Goal: Task Accomplishment & Management: Complete application form

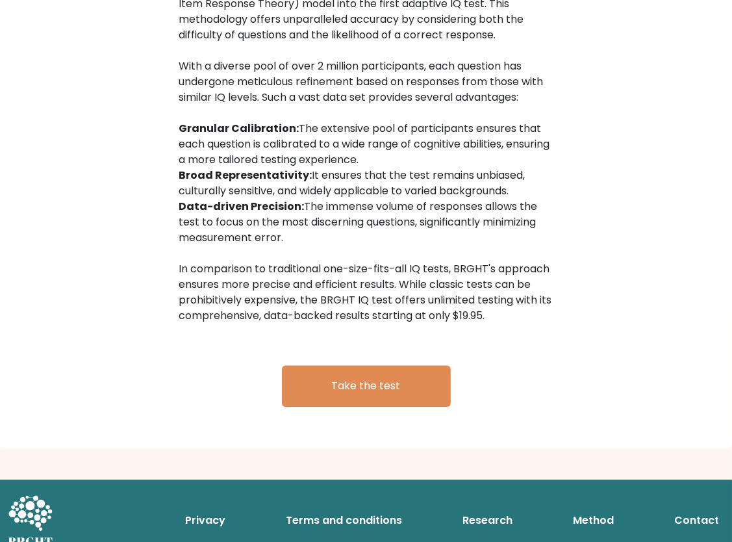
scroll to position [2010, 0]
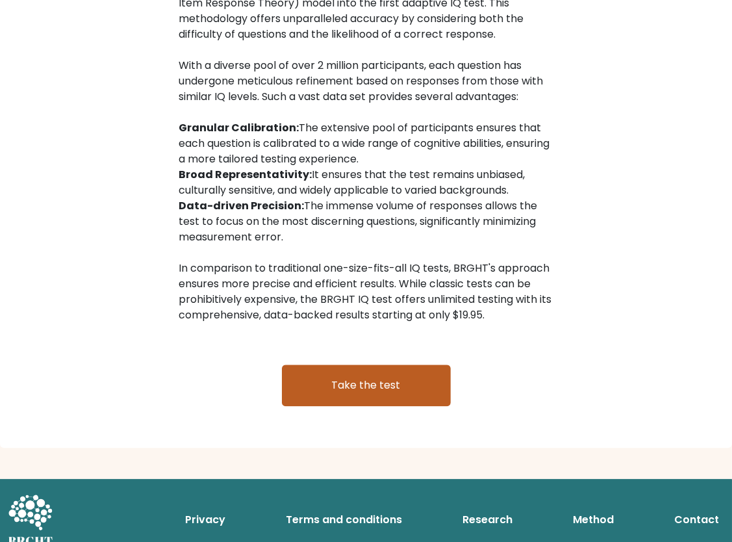
click at [418, 388] on link "Take the test" at bounding box center [366, 386] width 169 height 42
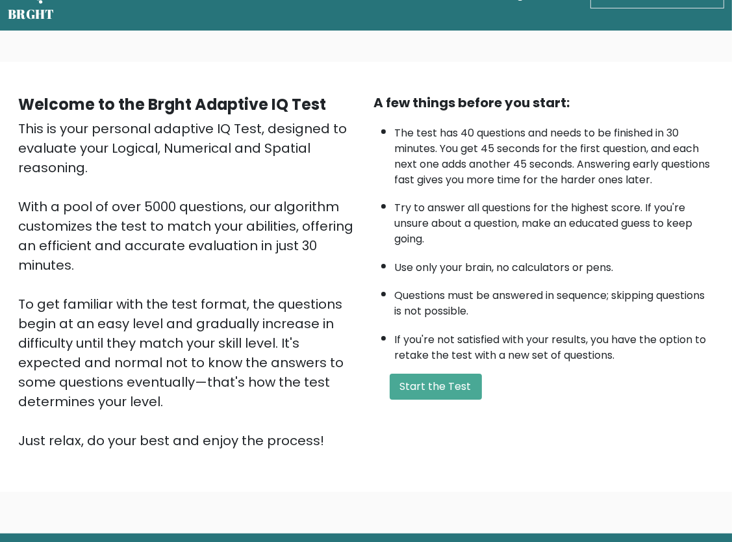
scroll to position [52, 0]
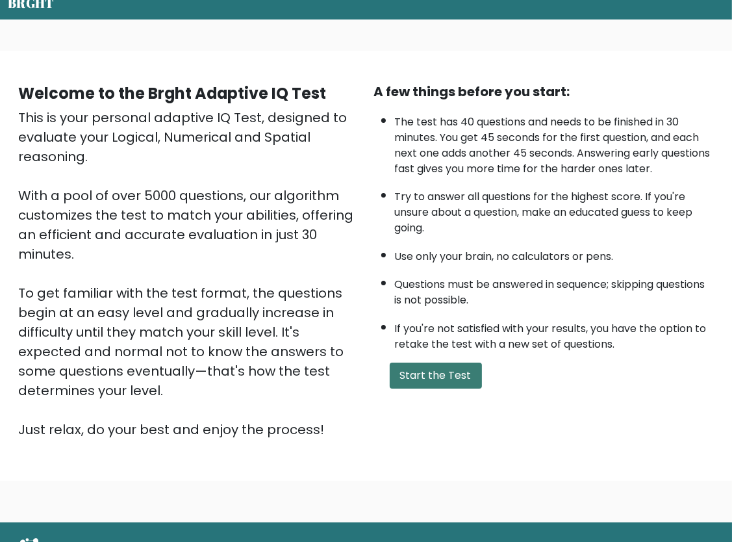
click at [461, 368] on button "Start the Test" at bounding box center [436, 376] width 92 height 26
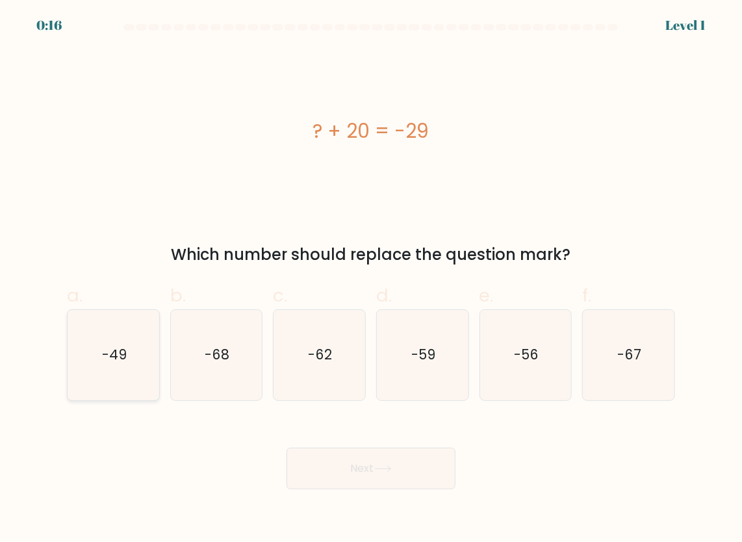
click at [96, 361] on icon "-49" at bounding box center [113, 355] width 91 height 91
click at [371, 279] on input "a. -49" at bounding box center [371, 275] width 1 height 8
radio input "true"
click at [305, 456] on button "Next" at bounding box center [371, 469] width 169 height 42
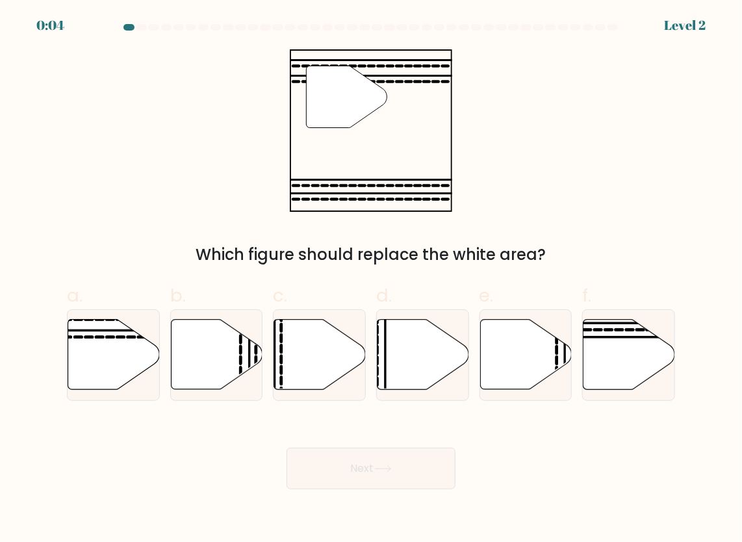
click at [320, 471] on button "Next" at bounding box center [371, 469] width 169 height 42
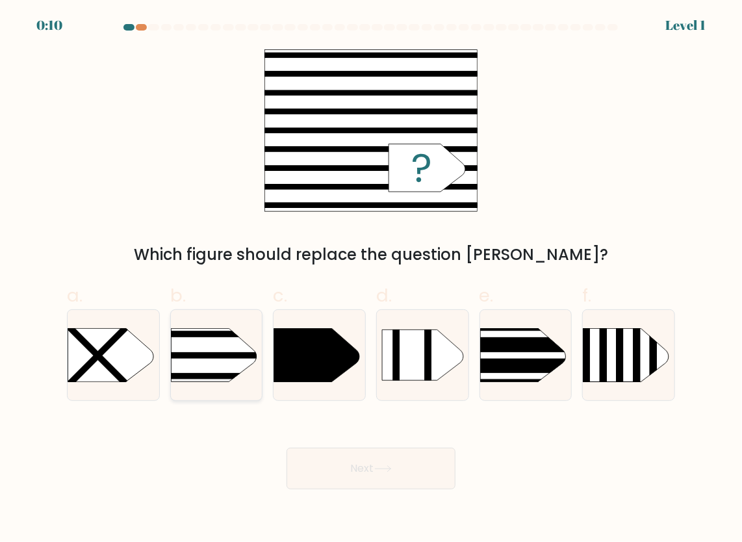
click at [243, 374] on rect at bounding box center [151, 376] width 238 height 6
click at [371, 279] on input "b." at bounding box center [371, 275] width 1 height 8
radio input "true"
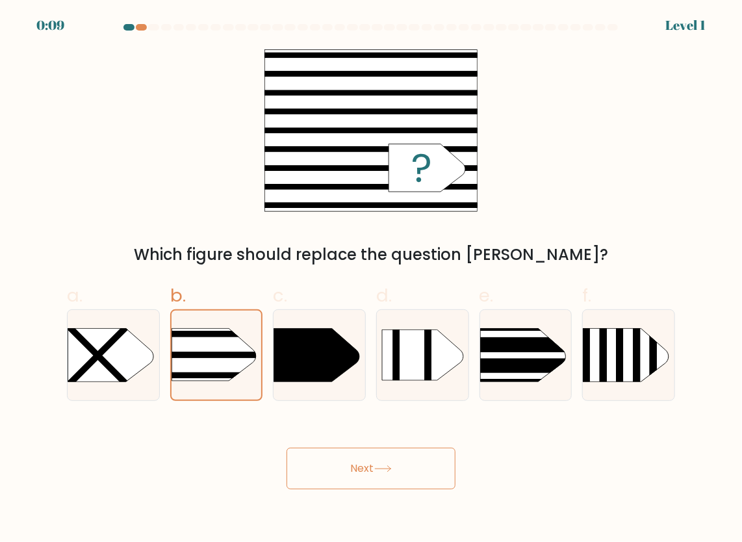
click at [416, 477] on button "Next" at bounding box center [371, 469] width 169 height 42
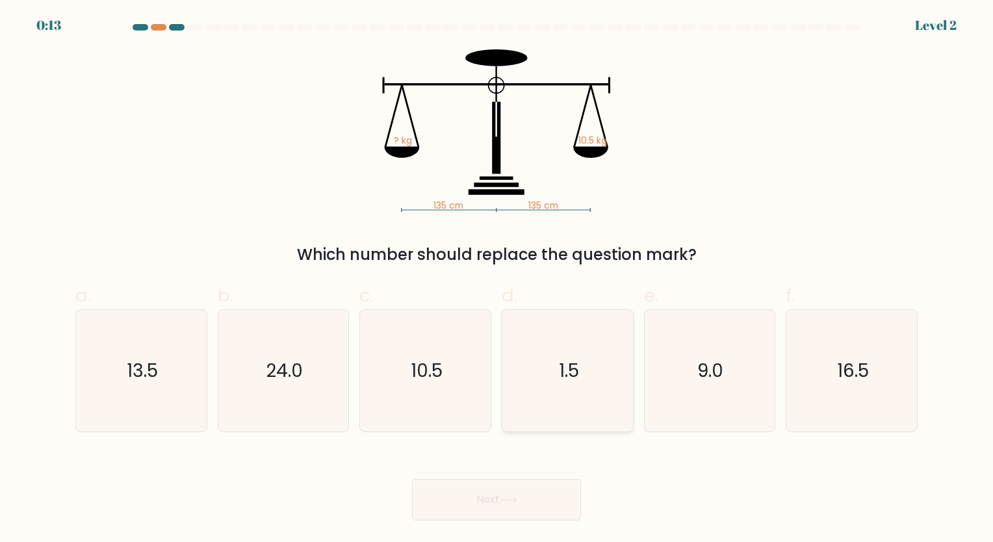
click at [530, 389] on icon "1.5" at bounding box center [568, 371] width 122 height 122
click at [497, 279] on input "d. 1.5" at bounding box center [496, 275] width 1 height 8
radio input "true"
click at [486, 508] on button "Next" at bounding box center [496, 500] width 169 height 42
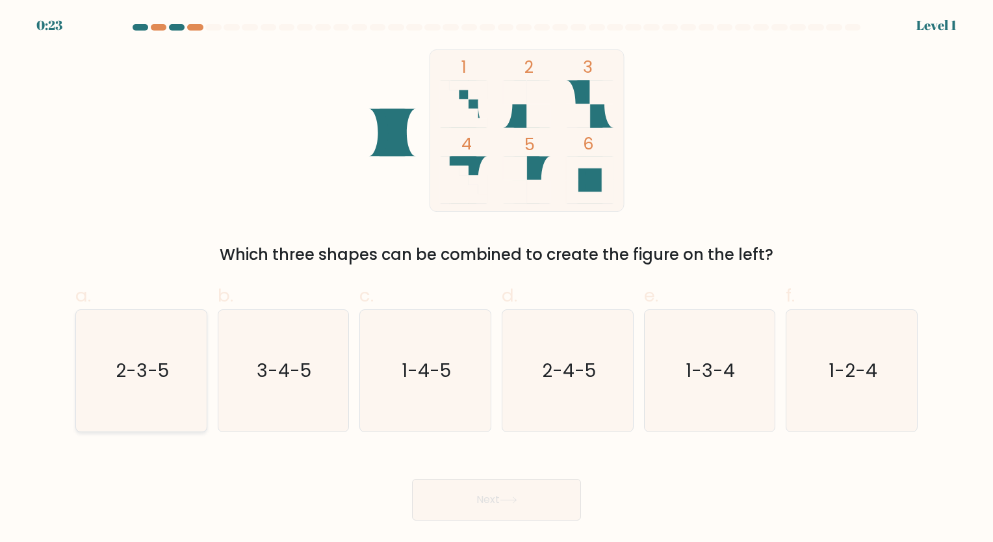
click at [188, 350] on icon "2-3-5" at bounding box center [142, 371] width 122 height 122
click at [496, 279] on input "a. 2-3-5" at bounding box center [496, 275] width 1 height 8
radio input "true"
click at [502, 503] on button "Next" at bounding box center [496, 500] width 169 height 42
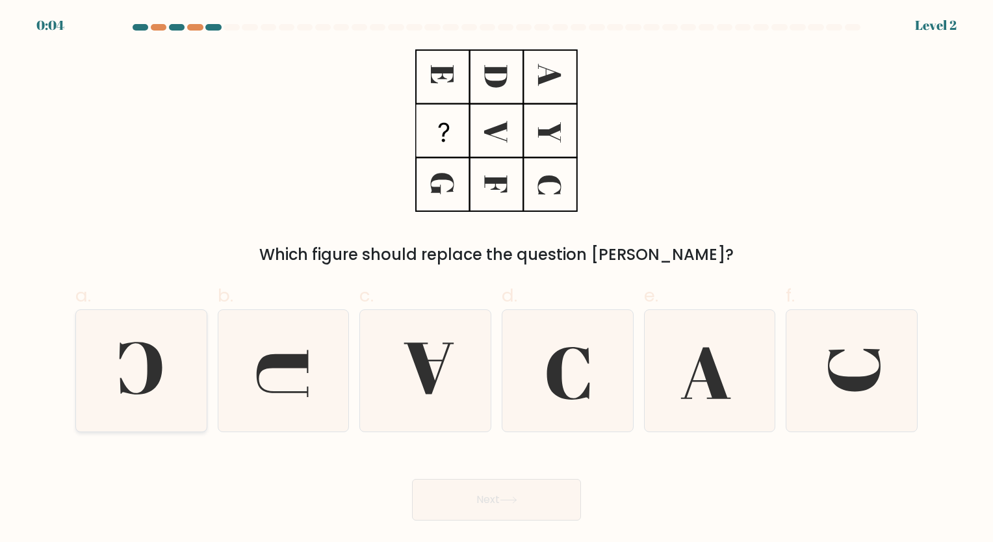
click at [144, 344] on icon at bounding box center [140, 368] width 43 height 53
click at [496, 279] on input "a." at bounding box center [496, 275] width 1 height 8
radio input "true"
click at [531, 480] on button "Next" at bounding box center [496, 500] width 169 height 42
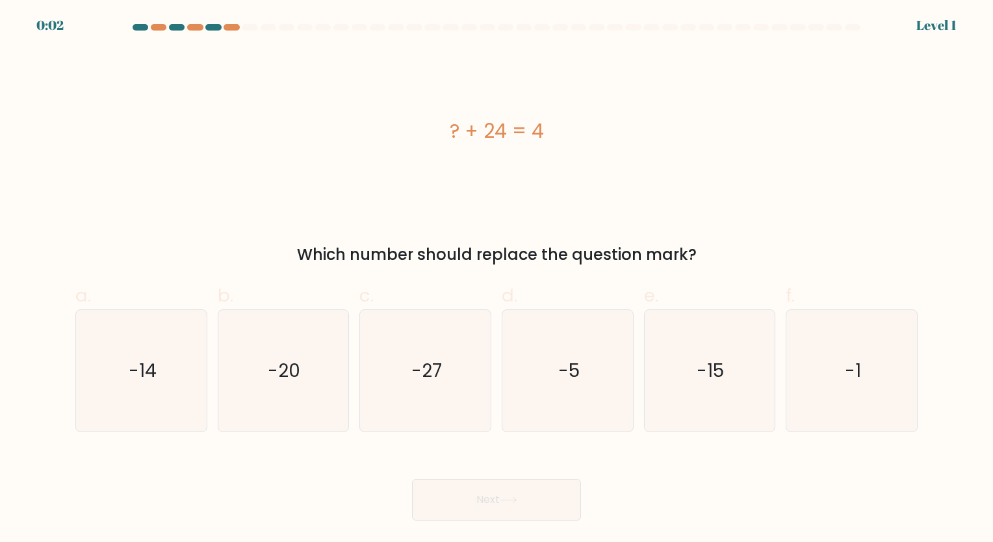
click at [530, 504] on button "Next" at bounding box center [496, 500] width 169 height 42
click at [312, 369] on icon "-20" at bounding box center [283, 371] width 122 height 122
click at [496, 279] on input "b. -20" at bounding box center [496, 275] width 1 height 8
radio input "true"
click at [472, 503] on button "Next" at bounding box center [496, 500] width 169 height 42
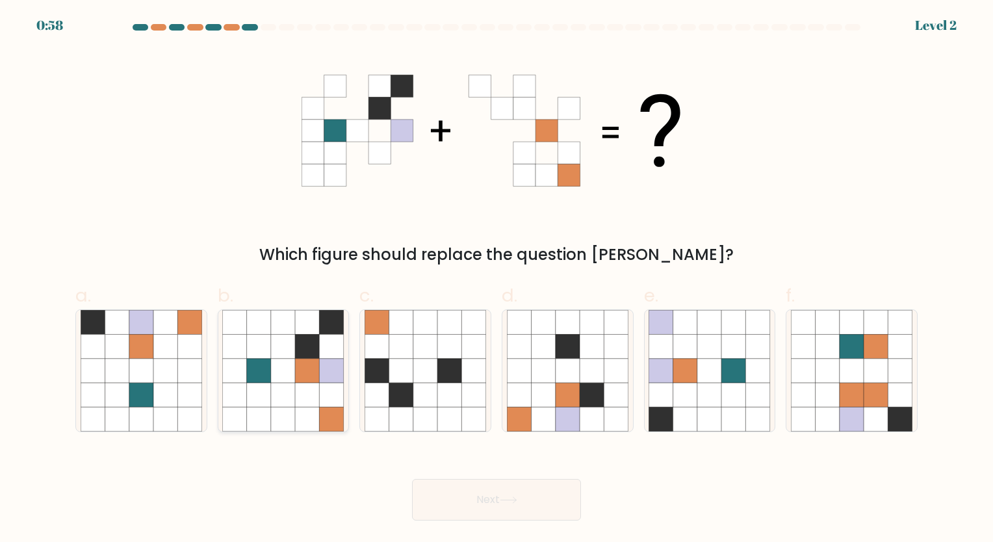
click at [304, 404] on icon at bounding box center [308, 395] width 24 height 24
click at [496, 279] on input "b." at bounding box center [496, 275] width 1 height 8
radio input "true"
click at [496, 499] on button "Next" at bounding box center [496, 500] width 169 height 42
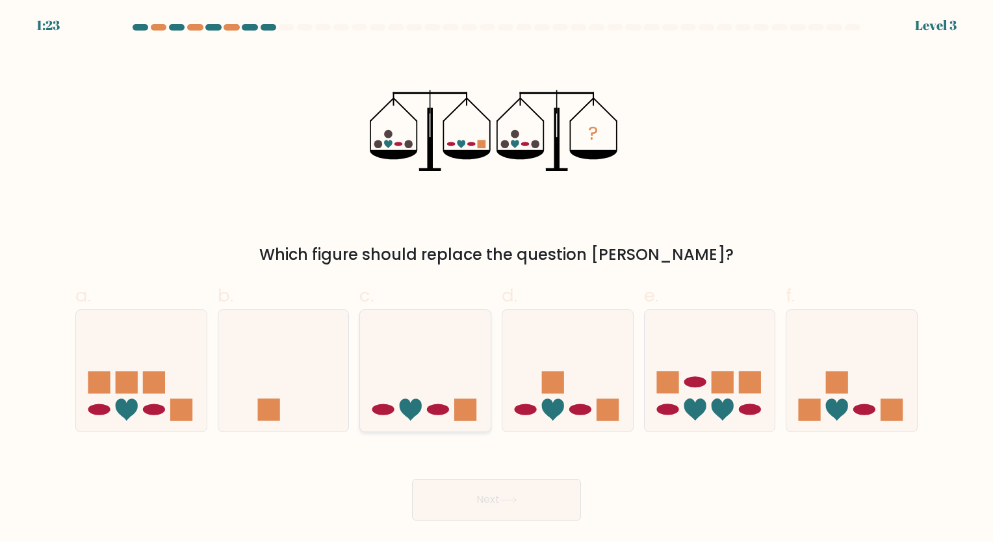
click at [461, 320] on icon at bounding box center [425, 370] width 131 height 108
click at [496, 279] on input "c." at bounding box center [496, 275] width 1 height 8
radio input "true"
click at [515, 498] on icon at bounding box center [509, 499] width 18 height 7
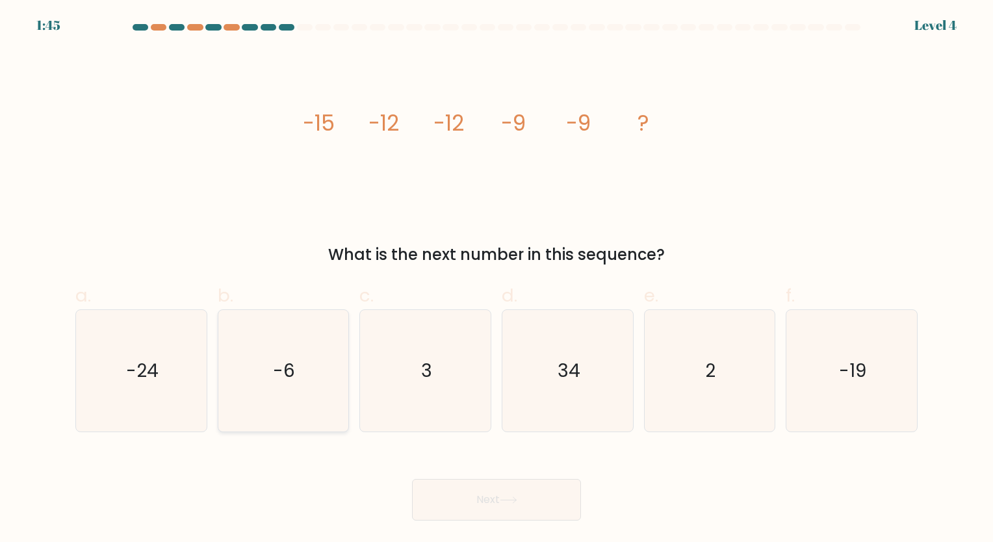
click at [272, 342] on icon "-6" at bounding box center [283, 371] width 122 height 122
click at [496, 279] on input "b. -6" at bounding box center [496, 275] width 1 height 8
radio input "true"
click at [461, 503] on button "Next" at bounding box center [496, 500] width 169 height 42
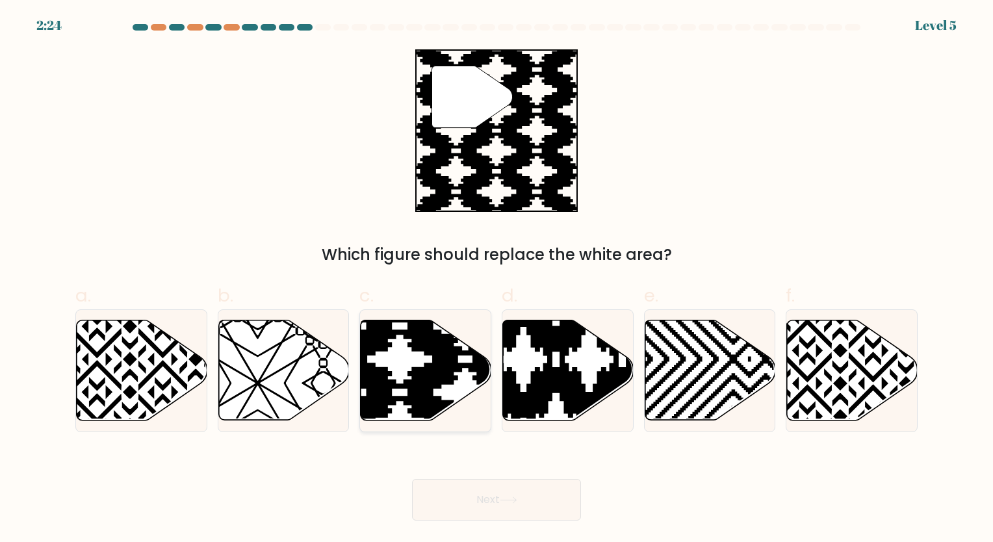
click at [435, 343] on icon at bounding box center [465, 424] width 263 height 263
click at [496, 279] on input "c." at bounding box center [496, 275] width 1 height 8
radio input "true"
click at [503, 491] on button "Next" at bounding box center [496, 500] width 169 height 42
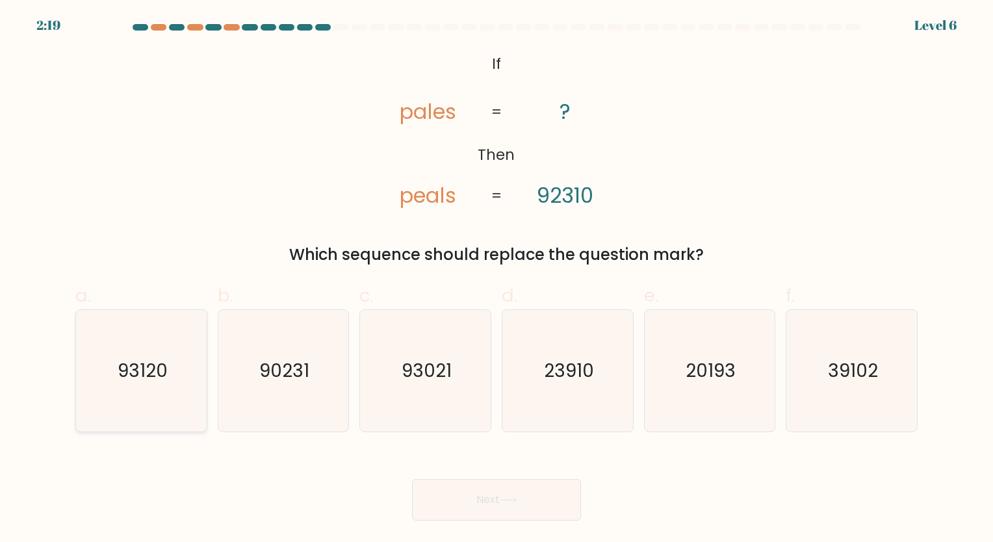
click at [139, 361] on text "93120" at bounding box center [143, 370] width 50 height 25
click at [496, 279] on input "a. 93120" at bounding box center [496, 275] width 1 height 8
radio input "true"
click at [493, 512] on button "Next" at bounding box center [496, 500] width 169 height 42
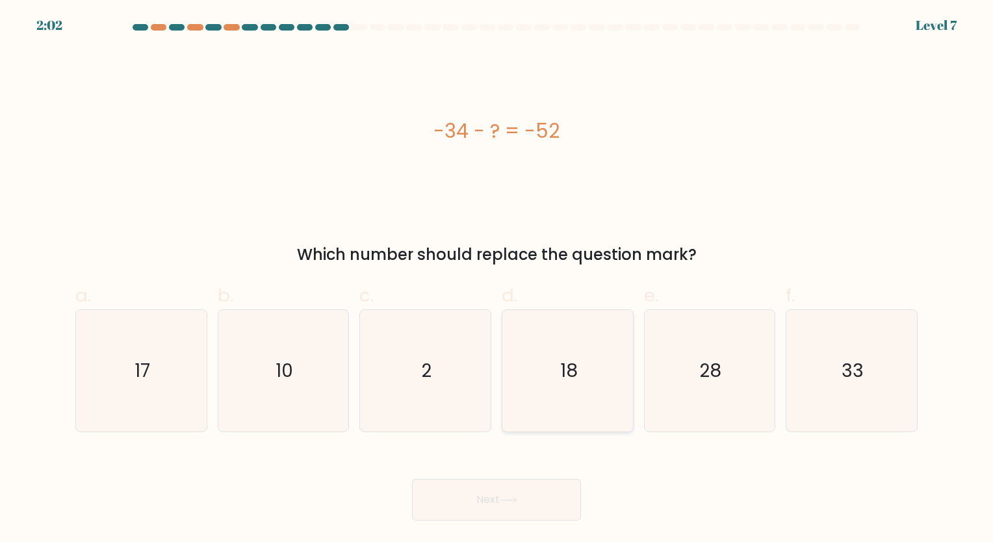
click at [569, 363] on text "18" at bounding box center [569, 370] width 18 height 25
click at [497, 279] on input "d. 18" at bounding box center [496, 275] width 1 height 8
radio input "true"
click at [509, 513] on button "Next" at bounding box center [496, 500] width 169 height 42
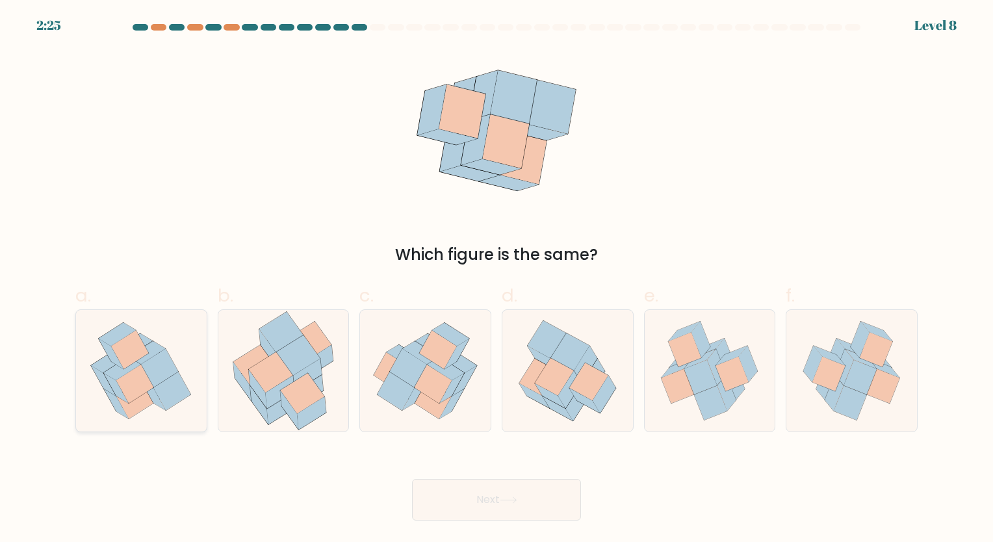
click at [175, 373] on icon at bounding box center [160, 367] width 38 height 39
click at [496, 279] on input "a." at bounding box center [496, 275] width 1 height 8
radio input "true"
click at [483, 511] on button "Next" at bounding box center [496, 500] width 169 height 42
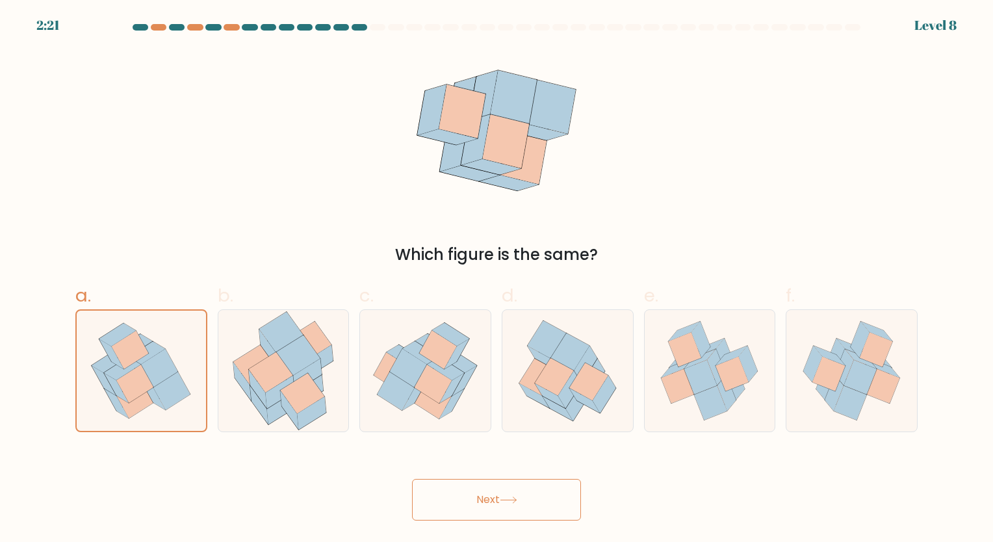
click at [485, 508] on button "Next" at bounding box center [496, 500] width 169 height 42
click at [530, 500] on button "Next" at bounding box center [496, 500] width 169 height 42
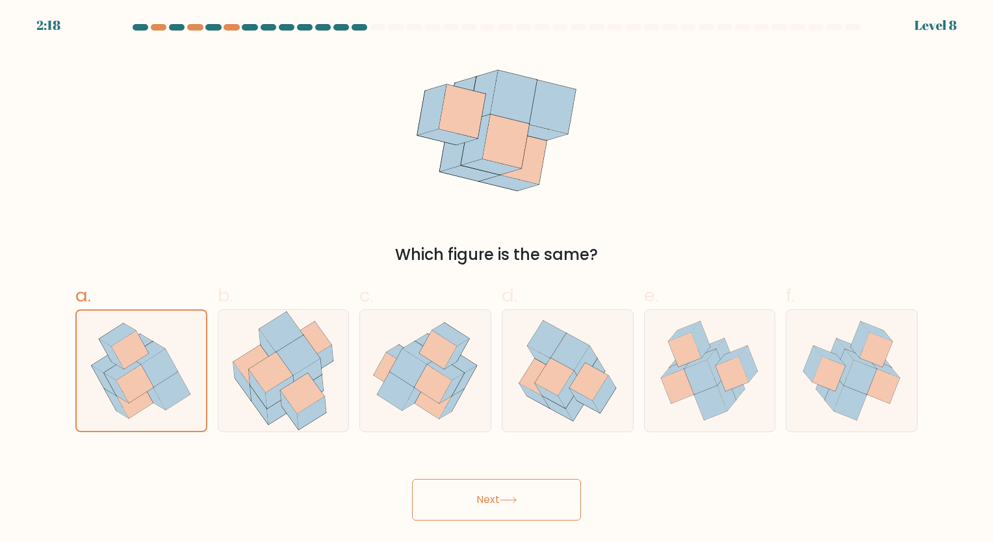
click at [490, 495] on button "Next" at bounding box center [496, 500] width 169 height 42
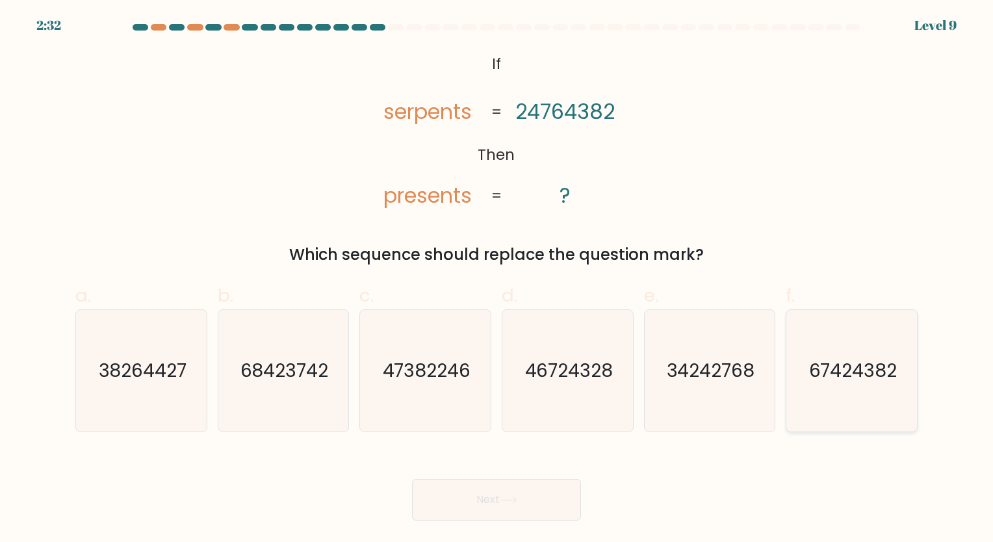
click at [741, 365] on text "67424382" at bounding box center [852, 370] width 88 height 25
click at [497, 279] on input "f. 67424382" at bounding box center [496, 275] width 1 height 8
radio input "true"
click at [550, 503] on button "Next" at bounding box center [496, 500] width 169 height 42
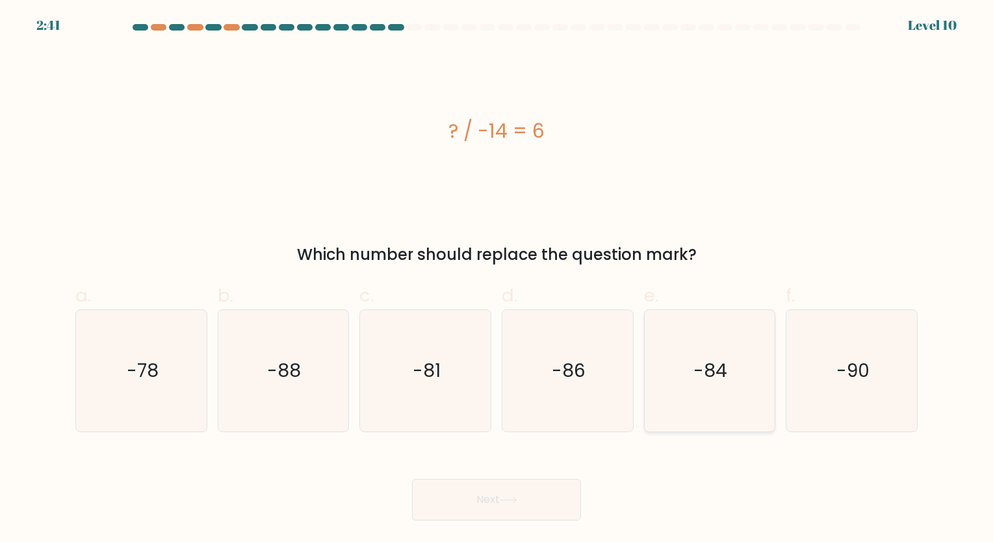
click at [724, 404] on icon "-84" at bounding box center [709, 371] width 122 height 122
click at [497, 279] on input "e. -84" at bounding box center [496, 275] width 1 height 8
radio input "true"
click at [479, 491] on button "Next" at bounding box center [496, 500] width 169 height 42
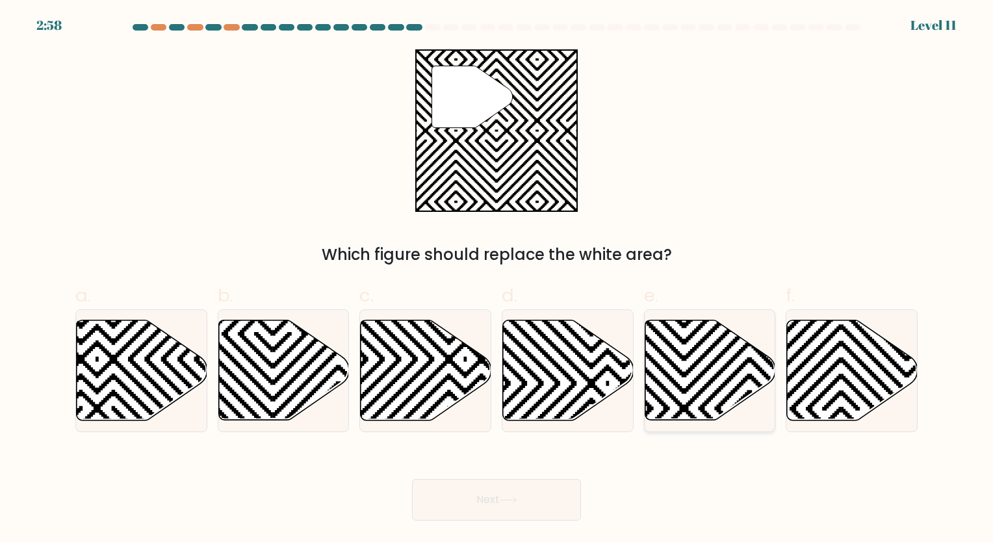
click at [717, 357] on icon at bounding box center [749, 424] width 263 height 263
click at [497, 279] on input "e." at bounding box center [496, 275] width 1 height 8
radio input "true"
click at [502, 502] on icon at bounding box center [509, 499] width 18 height 7
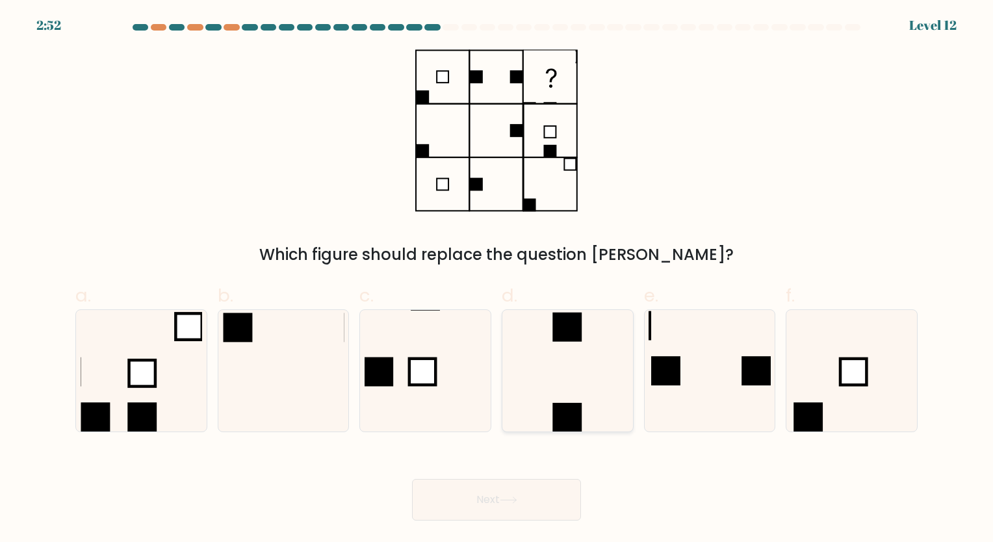
click at [574, 392] on icon at bounding box center [568, 371] width 122 height 122
click at [497, 279] on input "d." at bounding box center [496, 275] width 1 height 8
radio input "true"
click at [526, 500] on button "Next" at bounding box center [496, 500] width 169 height 42
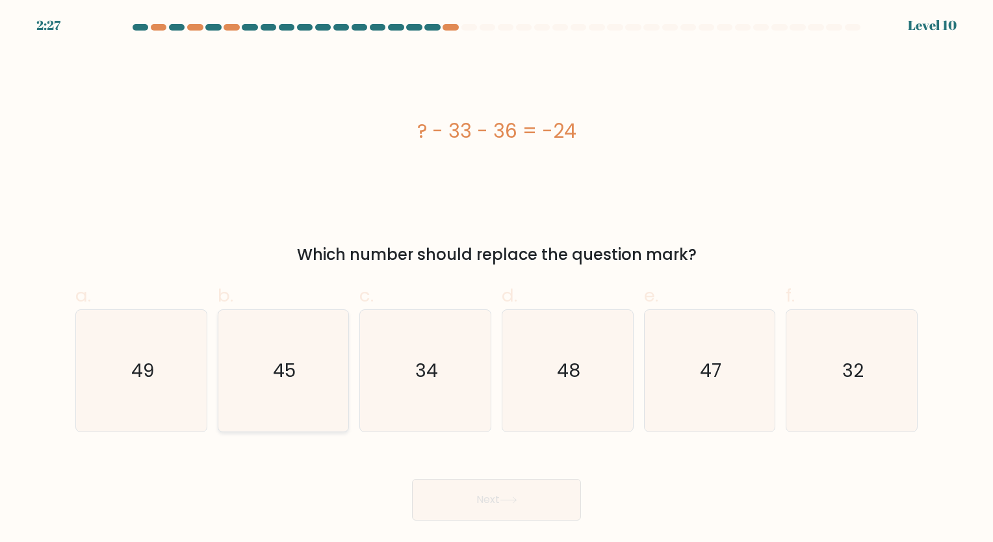
click at [343, 378] on icon "45" at bounding box center [283, 371] width 122 height 122
click at [496, 279] on input "b. 45" at bounding box center [496, 275] width 1 height 8
radio input "true"
click at [496, 515] on button "Next" at bounding box center [496, 500] width 169 height 42
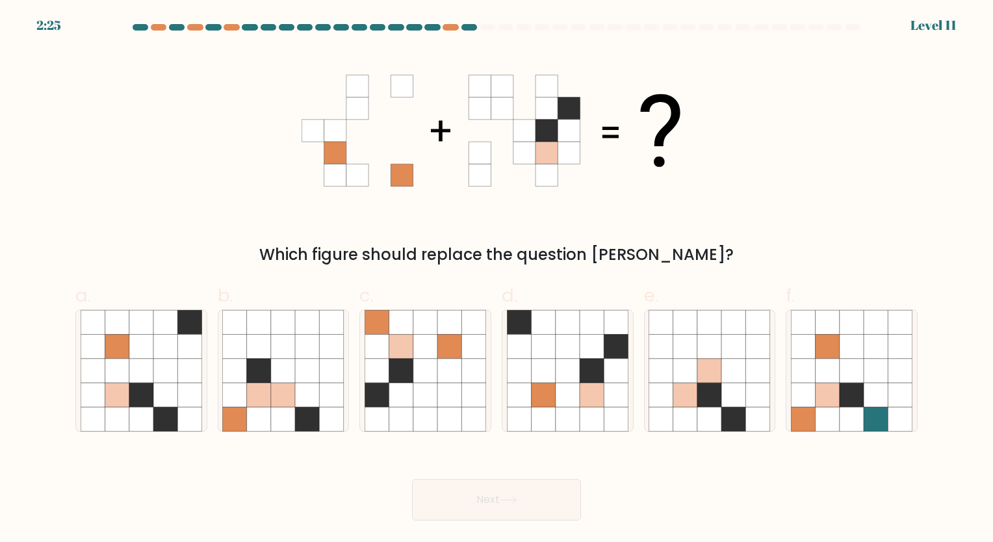
click at [499, 508] on button "Next" at bounding box center [496, 500] width 169 height 42
click at [444, 341] on icon at bounding box center [449, 346] width 24 height 24
click at [496, 279] on input "c." at bounding box center [496, 275] width 1 height 8
radio input "true"
click at [501, 505] on button "Next" at bounding box center [496, 500] width 169 height 42
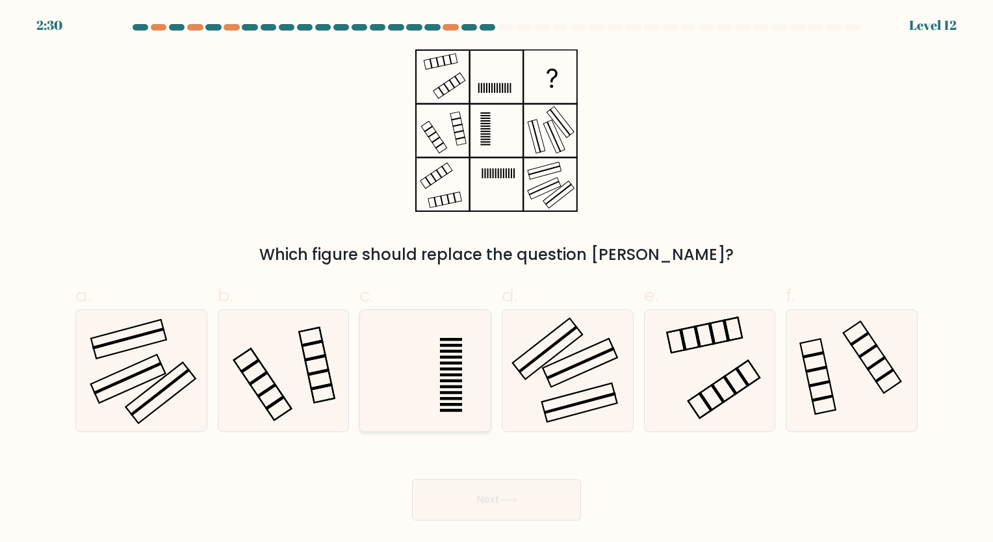
click at [444, 368] on rect at bounding box center [451, 368] width 22 height 3
click at [496, 279] on input "c." at bounding box center [496, 275] width 1 height 8
radio input "true"
click at [167, 365] on icon at bounding box center [142, 371] width 122 height 122
click at [496, 279] on input "a." at bounding box center [496, 275] width 1 height 8
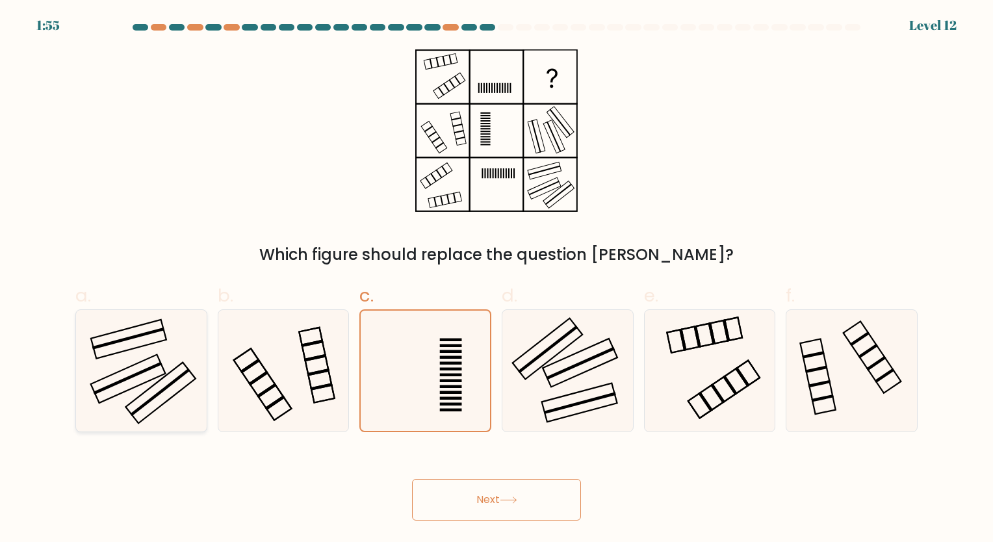
radio input "true"
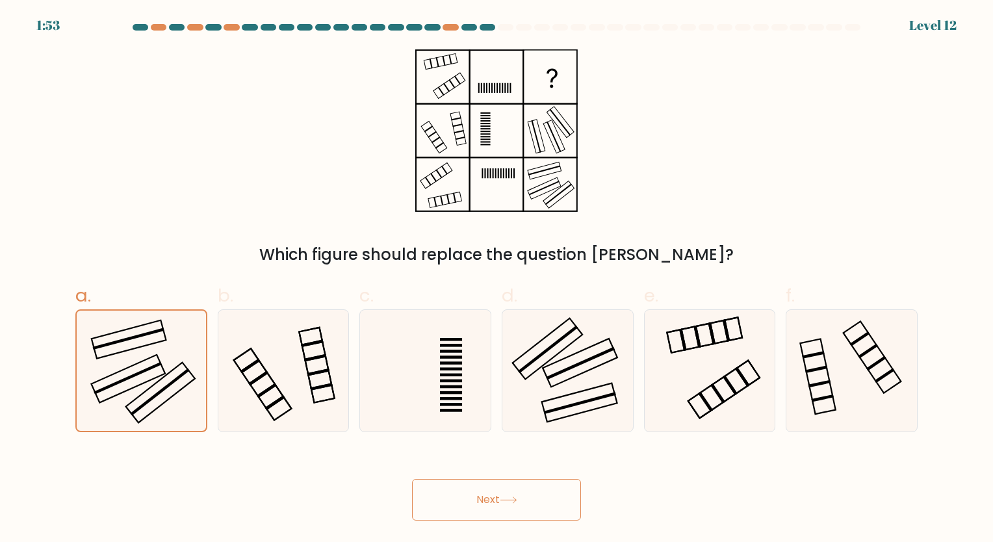
click at [504, 506] on button "Next" at bounding box center [496, 500] width 169 height 42
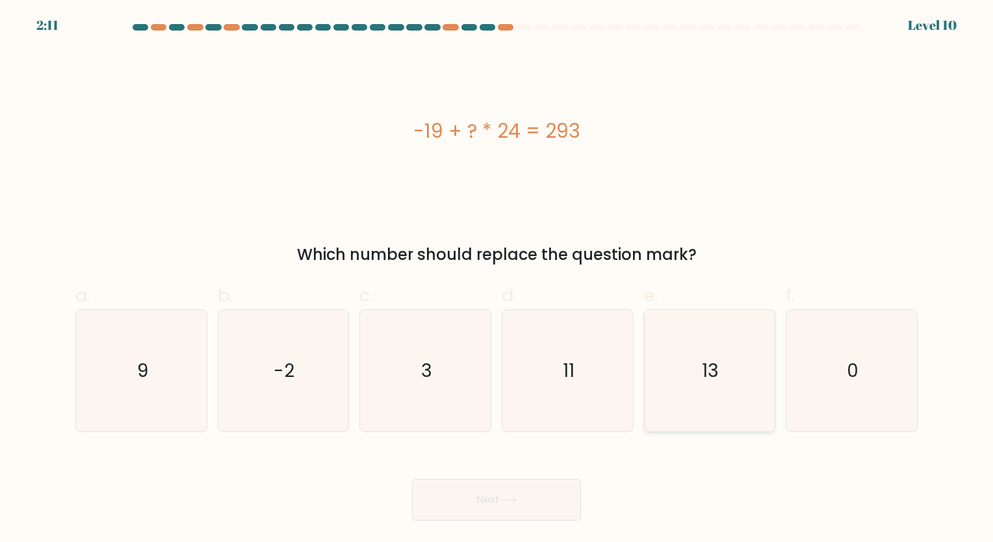
click at [741, 333] on icon "13" at bounding box center [709, 371] width 122 height 122
click at [497, 279] on input "e. 13" at bounding box center [496, 275] width 1 height 8
radio input "true"
click at [480, 500] on button "Next" at bounding box center [496, 500] width 169 height 42
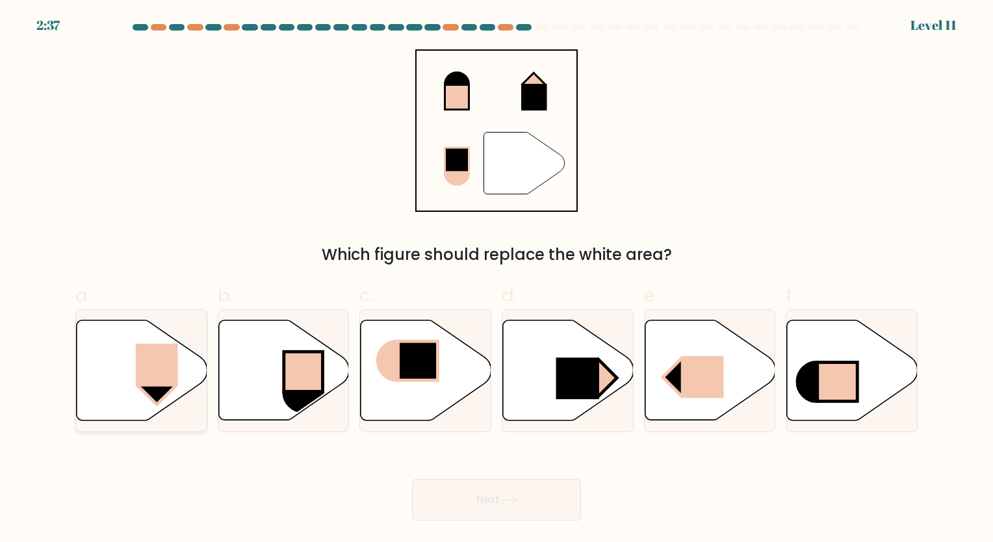
click at [92, 358] on icon at bounding box center [142, 370] width 131 height 100
click at [496, 279] on input "a." at bounding box center [496, 275] width 1 height 8
radio input "true"
click at [490, 509] on button "Next" at bounding box center [496, 500] width 169 height 42
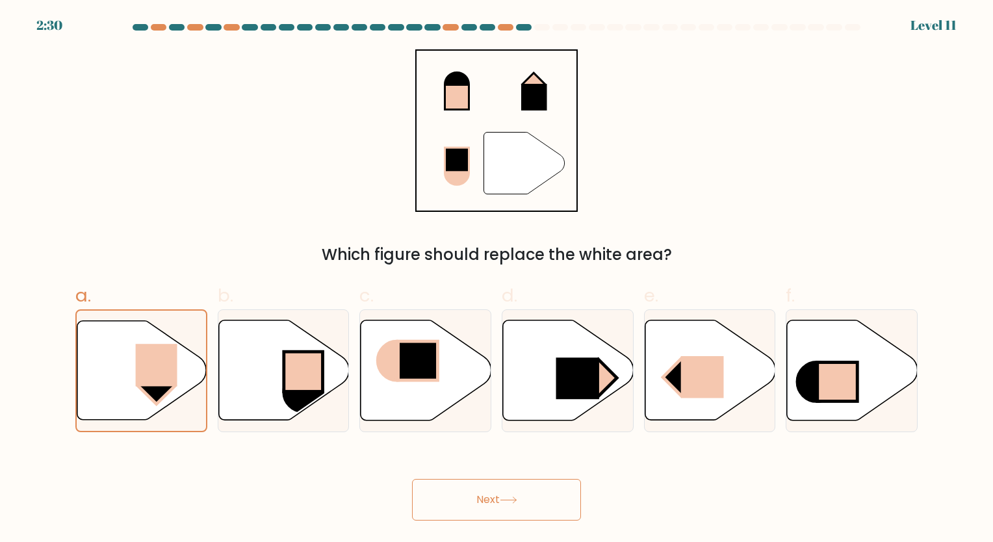
click at [497, 484] on button "Next" at bounding box center [496, 500] width 169 height 42
click at [489, 493] on button "Next" at bounding box center [496, 500] width 169 height 42
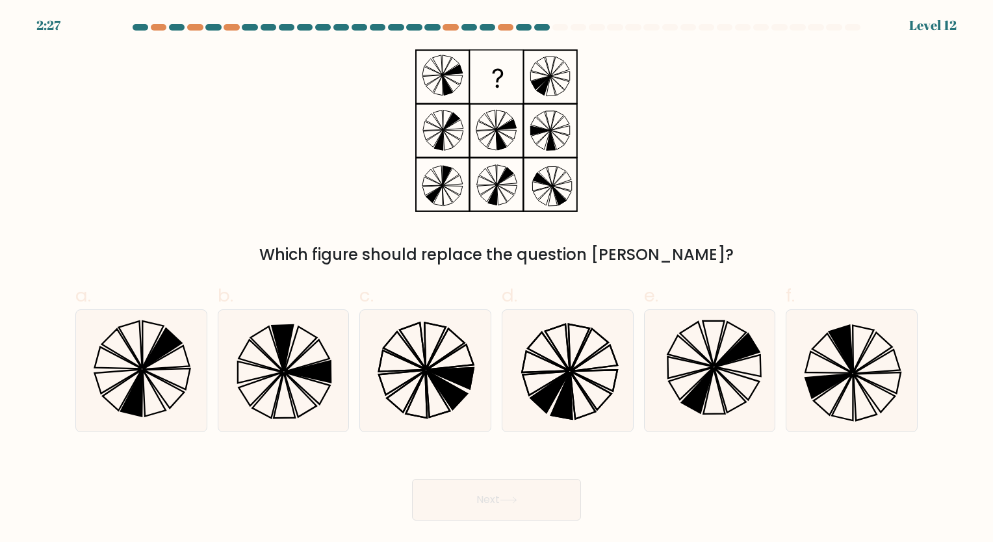
click at [489, 493] on button "Next" at bounding box center [496, 500] width 169 height 42
click at [470, 393] on icon at bounding box center [426, 371] width 122 height 122
click at [496, 279] on input "c." at bounding box center [496, 275] width 1 height 8
radio input "true"
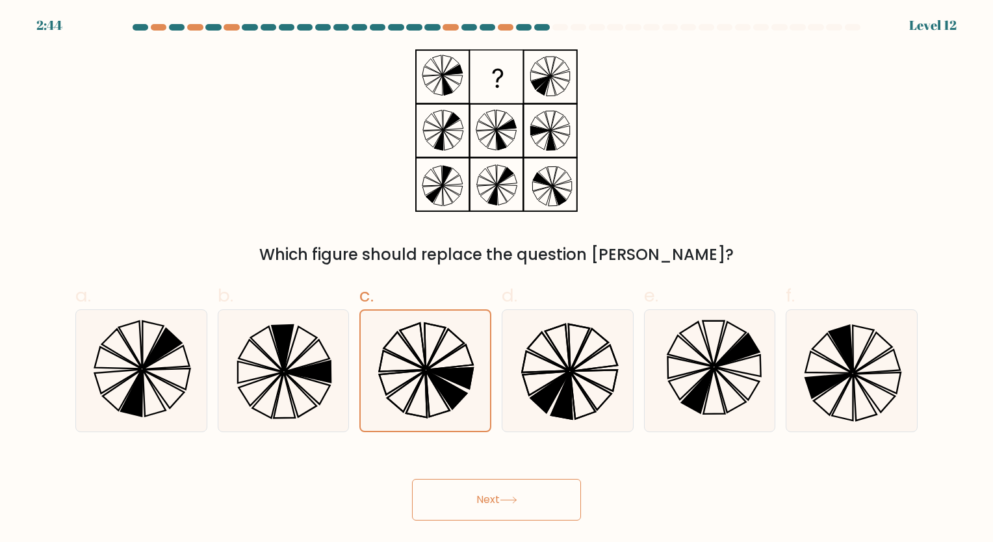
click at [521, 500] on button "Next" at bounding box center [496, 500] width 169 height 42
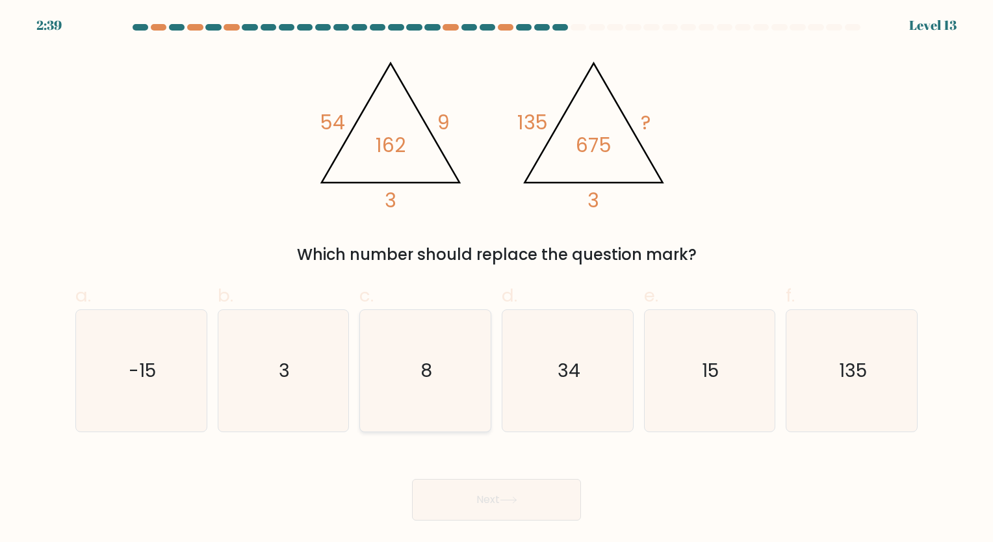
click at [422, 363] on text "8" at bounding box center [427, 370] width 12 height 25
click at [496, 279] on input "c. 8" at bounding box center [496, 275] width 1 height 8
radio input "true"
click at [480, 511] on button "Next" at bounding box center [496, 500] width 169 height 42
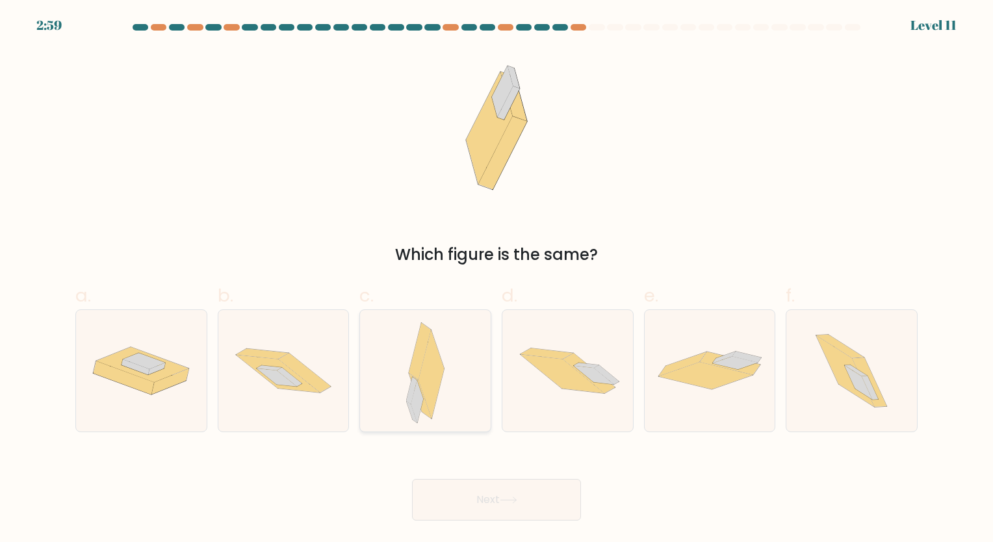
click at [465, 383] on div at bounding box center [425, 370] width 132 height 123
click at [496, 279] on input "c." at bounding box center [496, 275] width 1 height 8
radio input "true"
click at [509, 502] on icon at bounding box center [509, 499] width 18 height 7
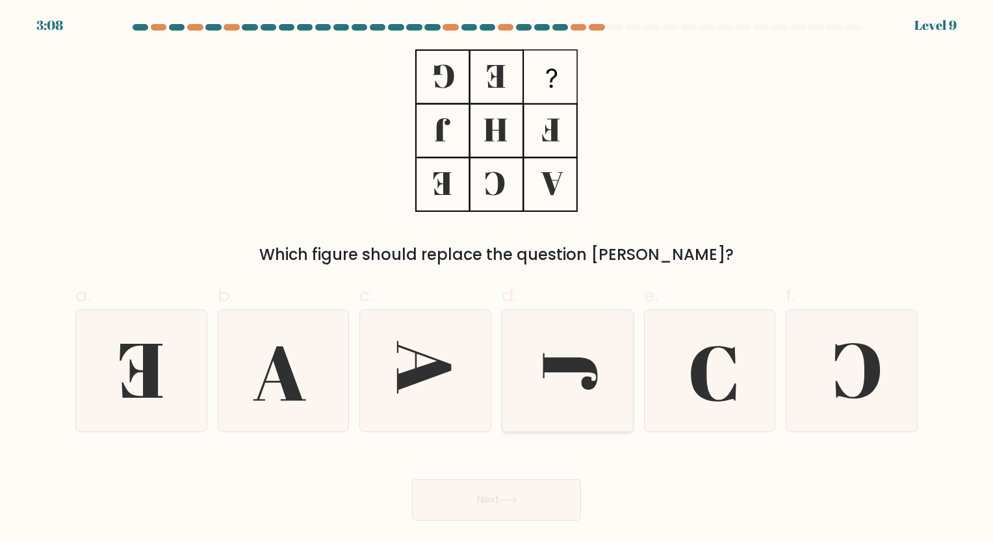
click at [563, 378] on icon at bounding box center [568, 371] width 122 height 122
click at [497, 279] on input "d." at bounding box center [496, 275] width 1 height 8
radio input "true"
click at [518, 493] on button "Next" at bounding box center [496, 500] width 169 height 42
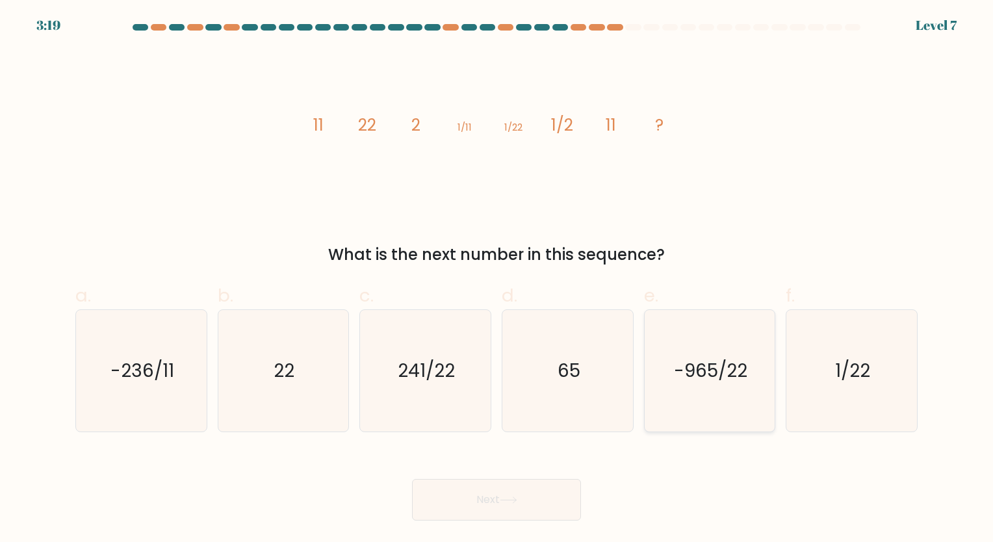
click at [727, 370] on text "-965/22" at bounding box center [710, 370] width 73 height 25
click at [497, 279] on input "e. -965/22" at bounding box center [496, 275] width 1 height 8
radio input "true"
click at [507, 495] on button "Next" at bounding box center [496, 500] width 169 height 42
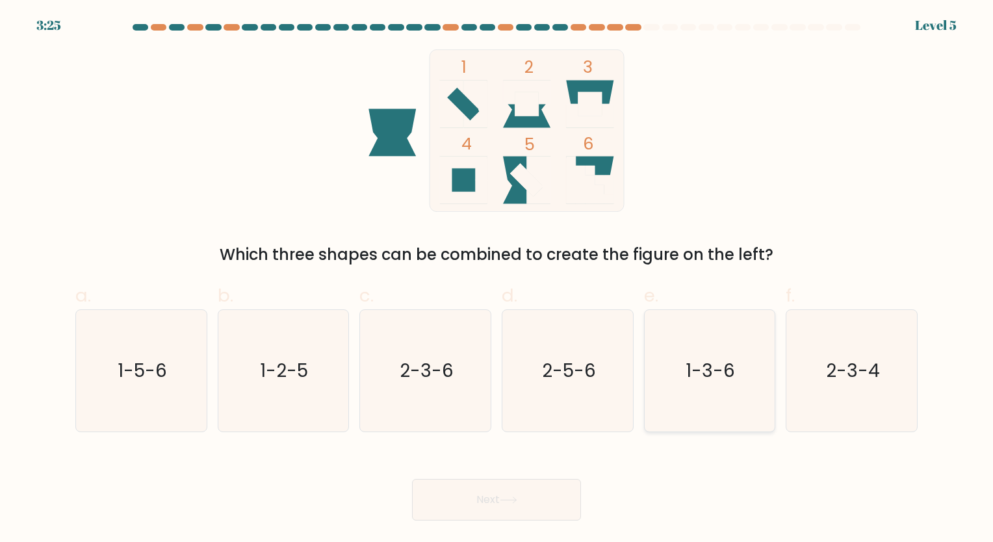
click at [720, 374] on text "1-3-6" at bounding box center [710, 370] width 49 height 25
click at [497, 279] on input "e. 1-3-6" at bounding box center [496, 275] width 1 height 8
radio input "true"
click at [525, 495] on button "Next" at bounding box center [496, 500] width 169 height 42
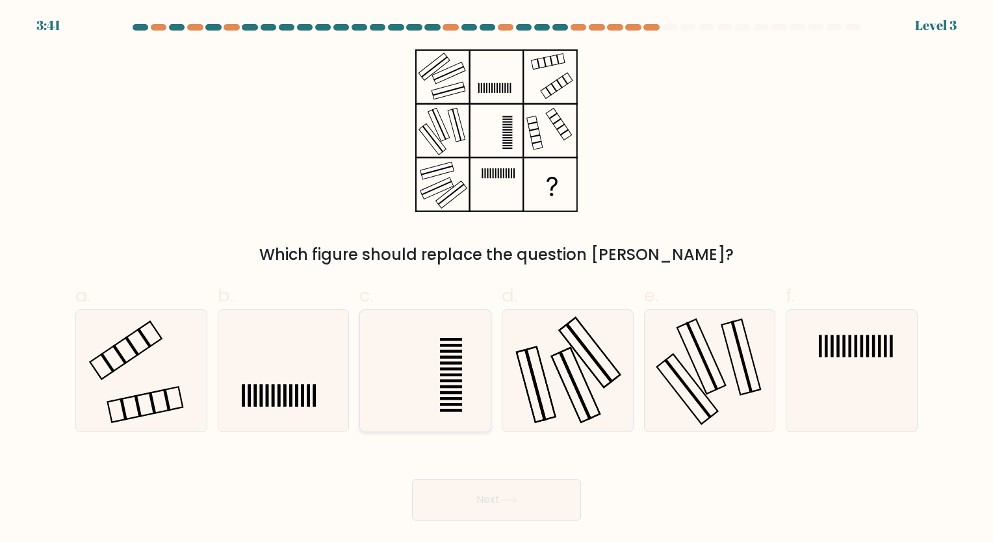
click at [463, 396] on icon at bounding box center [426, 371] width 122 height 122
click at [496, 279] on input "c." at bounding box center [496, 275] width 1 height 8
radio input "true"
click at [478, 495] on button "Next" at bounding box center [496, 500] width 169 height 42
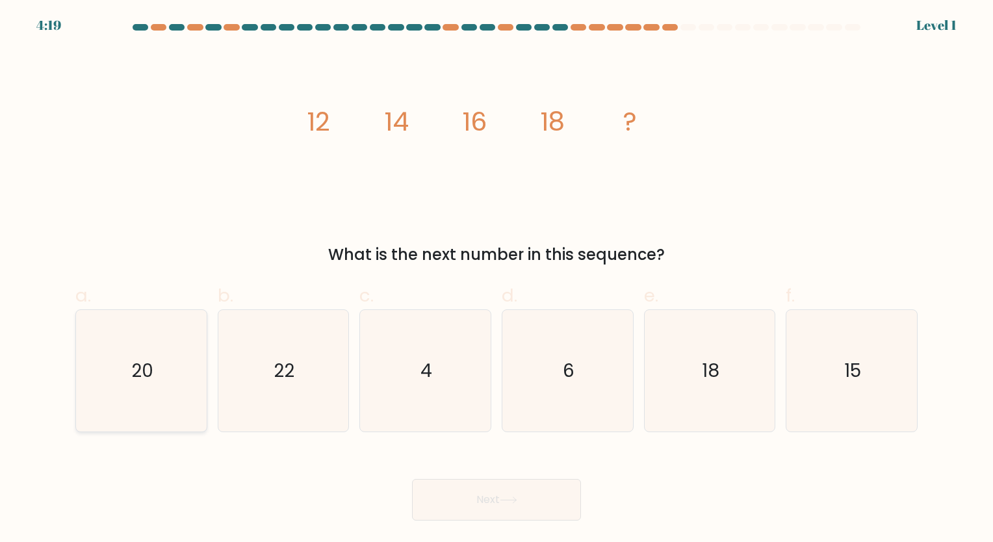
click at [141, 359] on text "20" at bounding box center [142, 370] width 22 height 25
click at [496, 279] on input "a. 20" at bounding box center [496, 275] width 1 height 8
radio input "true"
click at [463, 493] on button "Next" at bounding box center [496, 500] width 169 height 42
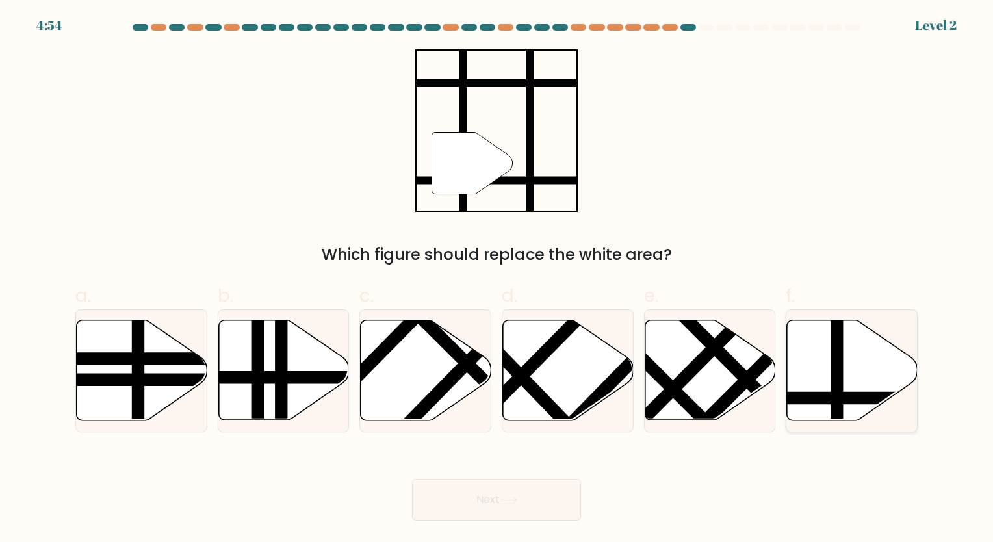
click at [741, 371] on line at bounding box center [837, 317] width 0 height 263
click at [497, 279] on input "f." at bounding box center [496, 275] width 1 height 8
radio input "true"
click at [493, 486] on button "Next" at bounding box center [496, 500] width 169 height 42
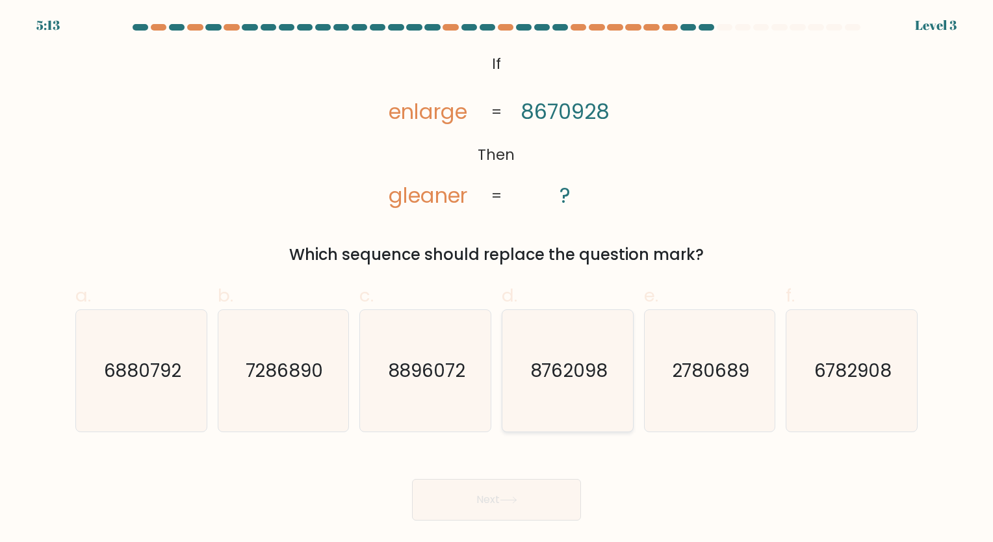
click at [570, 390] on icon "8762098" at bounding box center [568, 371] width 122 height 122
click at [497, 279] on input "d. 8762098" at bounding box center [496, 275] width 1 height 8
radio input "true"
click at [507, 499] on icon at bounding box center [509, 499] width 18 height 7
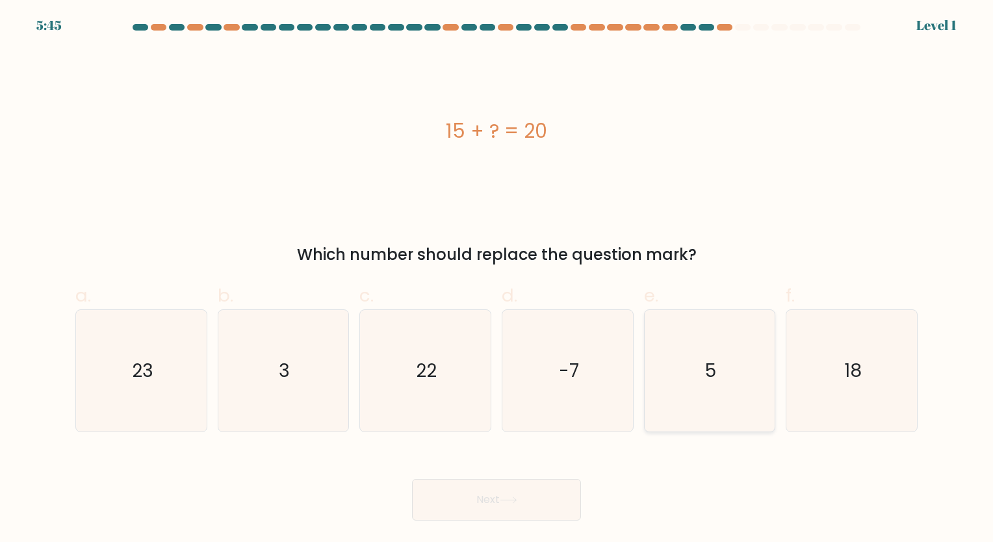
click at [705, 368] on text "5" at bounding box center [710, 370] width 11 height 25
click at [497, 279] on input "e. 5" at bounding box center [496, 275] width 1 height 8
radio input "true"
click at [538, 481] on button "Next" at bounding box center [496, 500] width 169 height 42
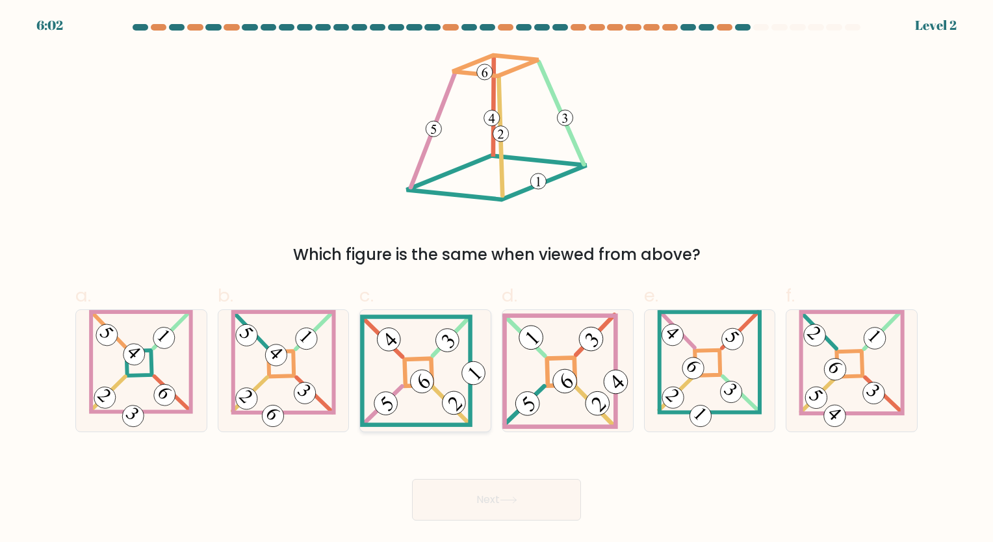
click at [431, 370] on 271 at bounding box center [418, 371] width 27 height 27
click at [496, 279] on input "c." at bounding box center [496, 275] width 1 height 8
radio input "true"
click at [499, 495] on button "Next" at bounding box center [496, 500] width 169 height 42
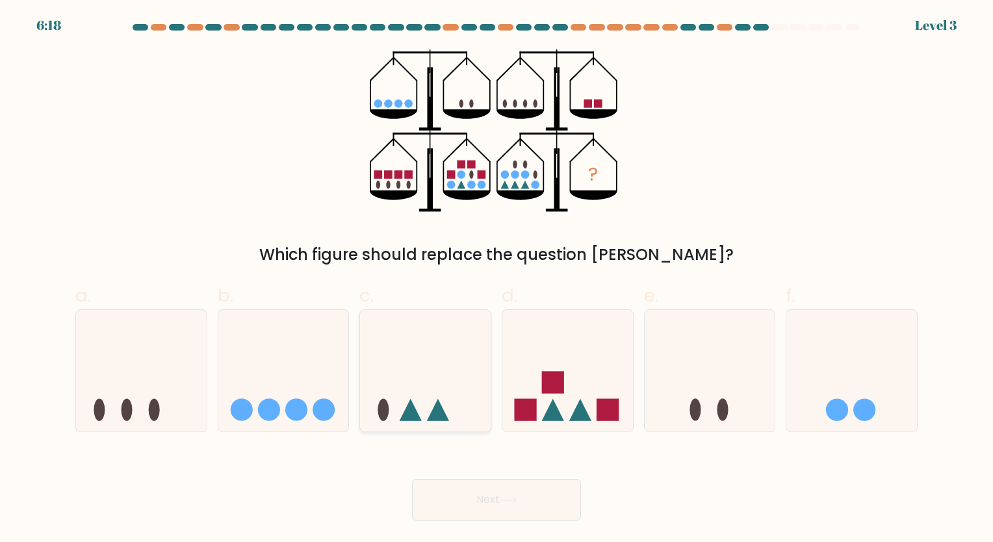
click at [409, 399] on icon at bounding box center [425, 370] width 131 height 108
click at [496, 279] on input "c." at bounding box center [496, 275] width 1 height 8
radio input "true"
click at [489, 504] on button "Next" at bounding box center [496, 500] width 169 height 42
click at [478, 493] on button "Next" at bounding box center [496, 500] width 169 height 42
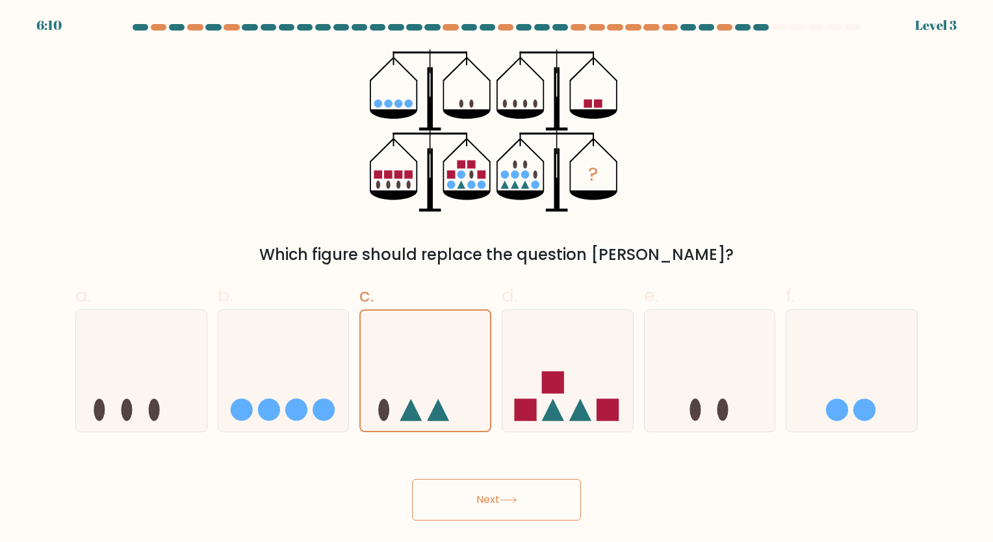
click at [478, 493] on button "Next" at bounding box center [496, 500] width 169 height 42
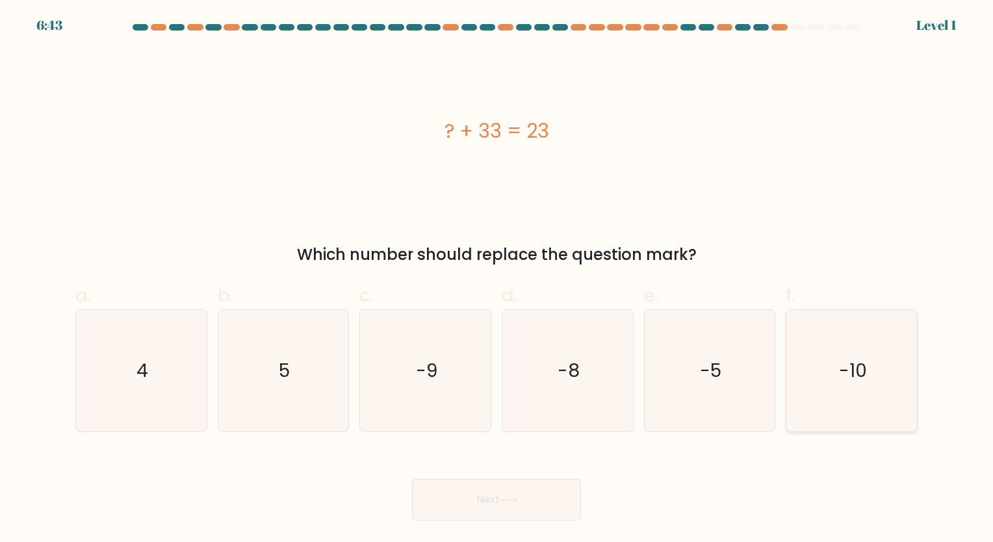
click at [741, 347] on icon "-10" at bounding box center [852, 371] width 122 height 122
click at [497, 279] on input "f. -10" at bounding box center [496, 275] width 1 height 8
radio input "true"
click at [500, 493] on button "Next" at bounding box center [496, 500] width 169 height 42
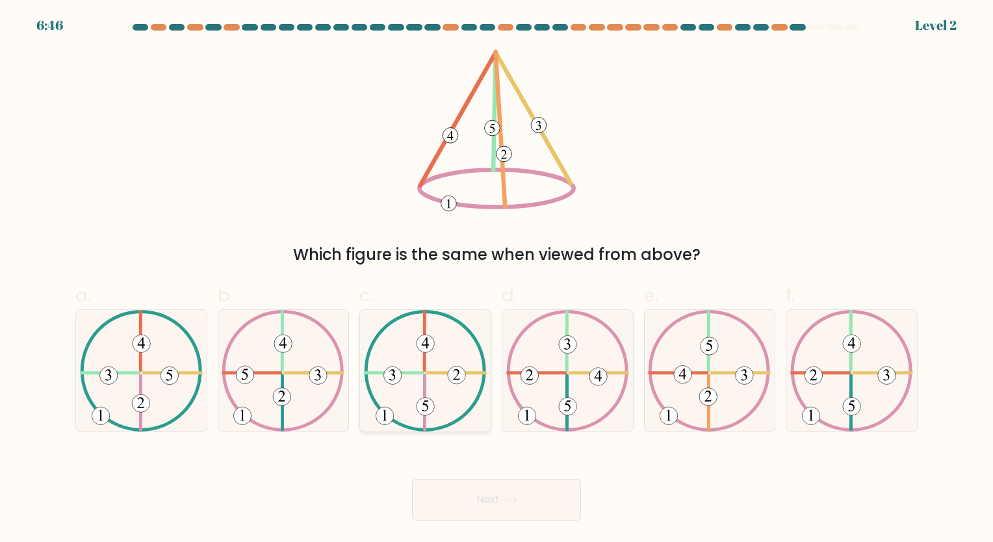
click at [414, 359] on icon at bounding box center [425, 371] width 123 height 122
click at [496, 279] on input "c." at bounding box center [496, 275] width 1 height 8
radio input "true"
click at [513, 505] on button "Next" at bounding box center [496, 500] width 169 height 42
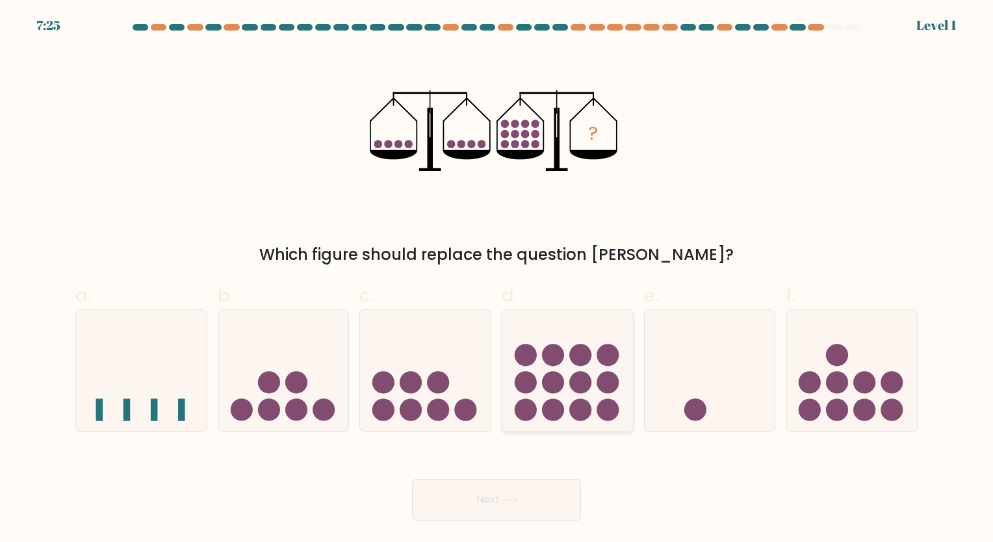
click at [580, 354] on circle at bounding box center [580, 355] width 22 height 22
click at [497, 279] on input "d." at bounding box center [496, 275] width 1 height 8
radio input "true"
click at [502, 498] on button "Next" at bounding box center [496, 500] width 169 height 42
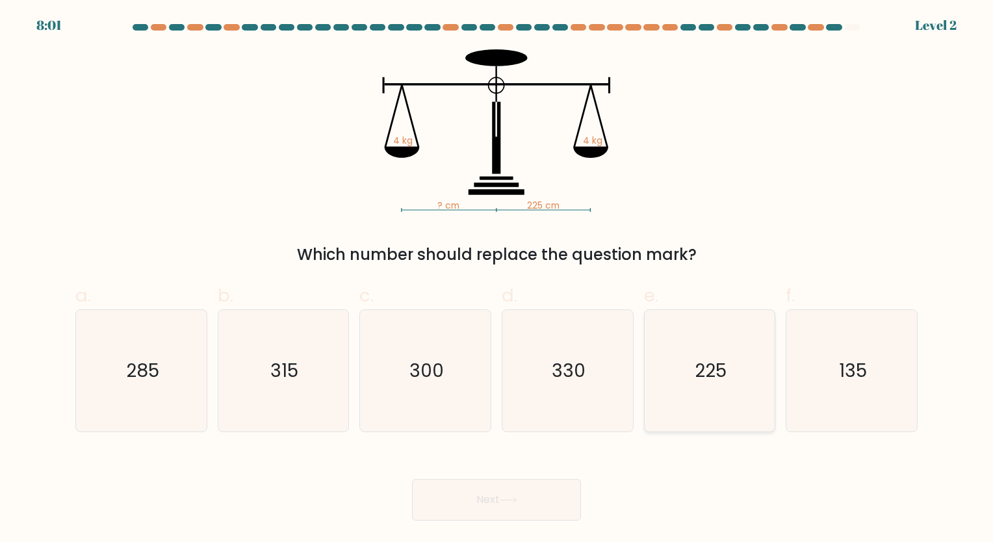
click at [675, 381] on icon "225" at bounding box center [709, 371] width 122 height 122
click at [497, 279] on input "e. 225" at bounding box center [496, 275] width 1 height 8
radio input "true"
click at [484, 496] on button "Next" at bounding box center [496, 500] width 169 height 42
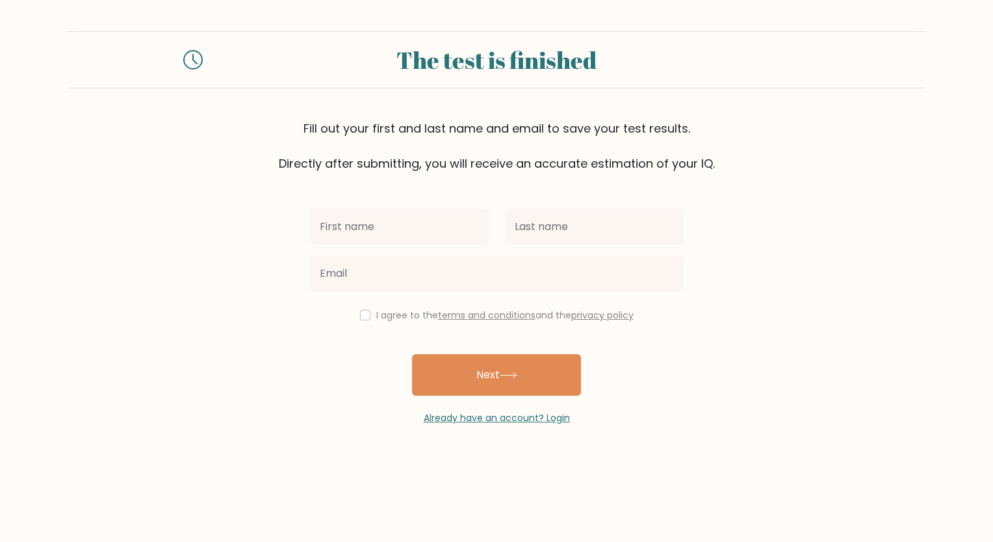
click at [439, 219] on input "text" at bounding box center [398, 227] width 179 height 36
type input "[PERSON_NAME]"
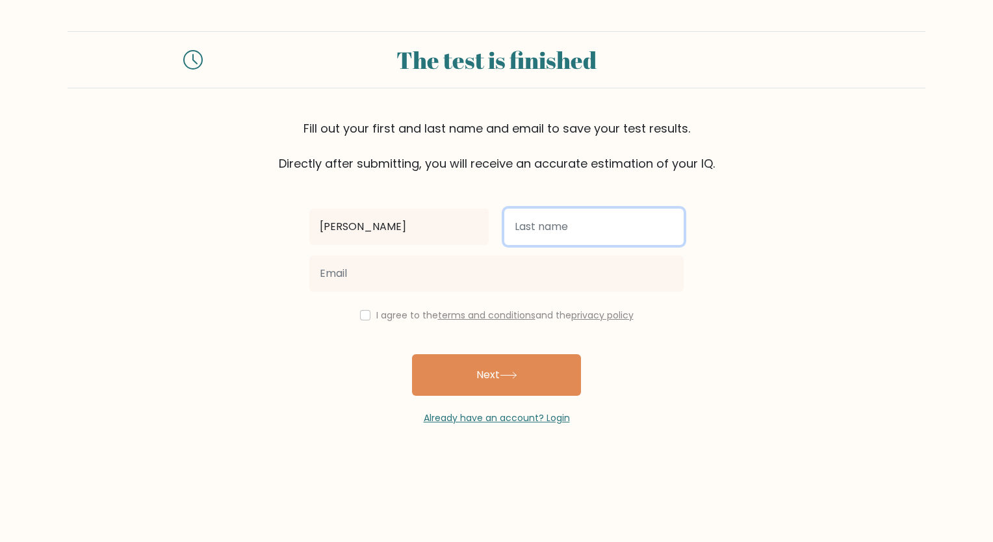
type input "[PERSON_NAME]"
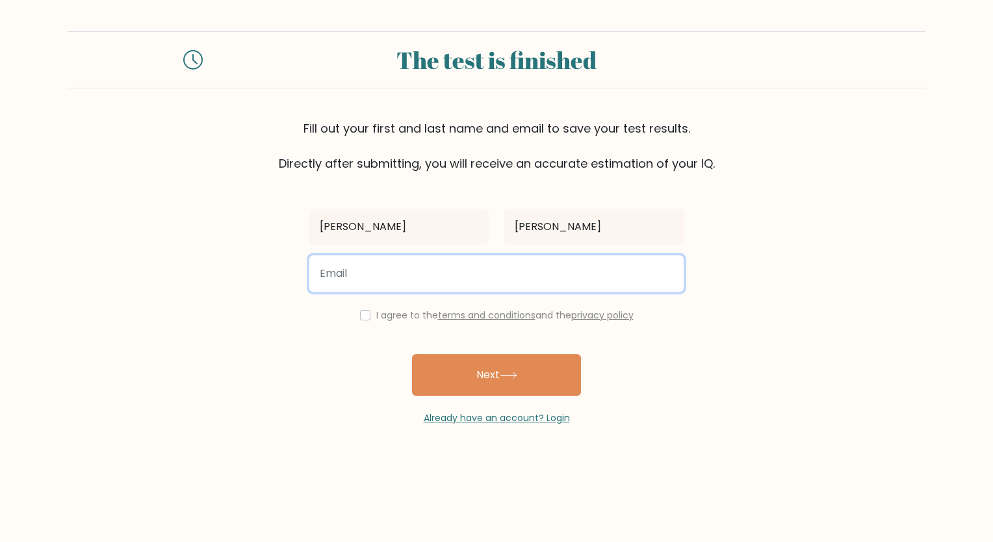
type input "[EMAIL_ADDRESS][DOMAIN_NAME]"
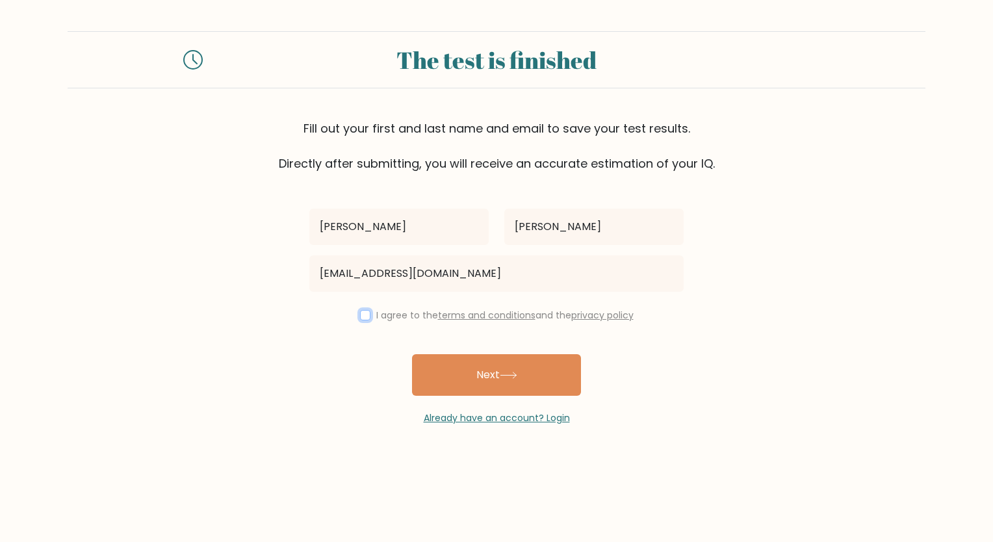
click at [363, 318] on input "checkbox" at bounding box center [365, 315] width 10 height 10
checkbox input "true"
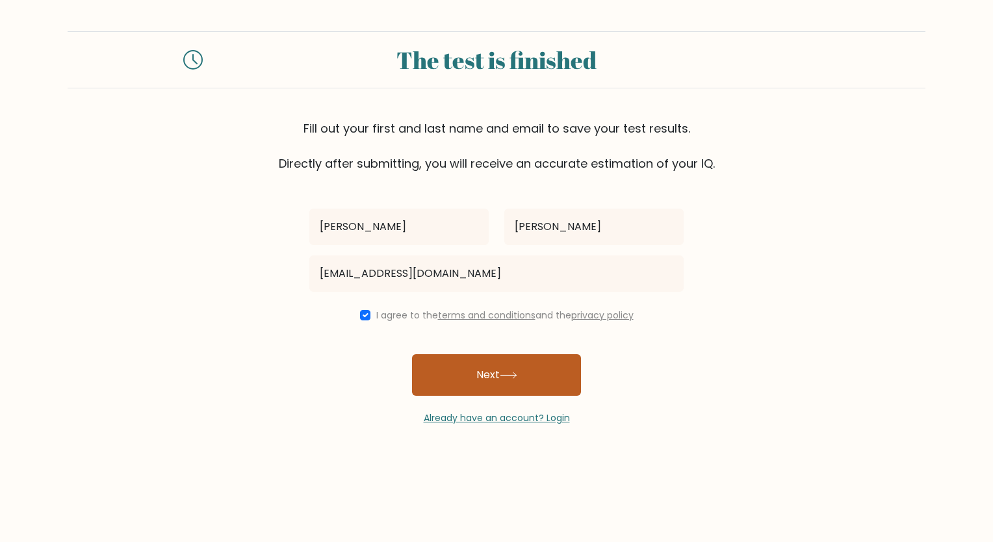
click at [487, 376] on button "Next" at bounding box center [496, 375] width 169 height 42
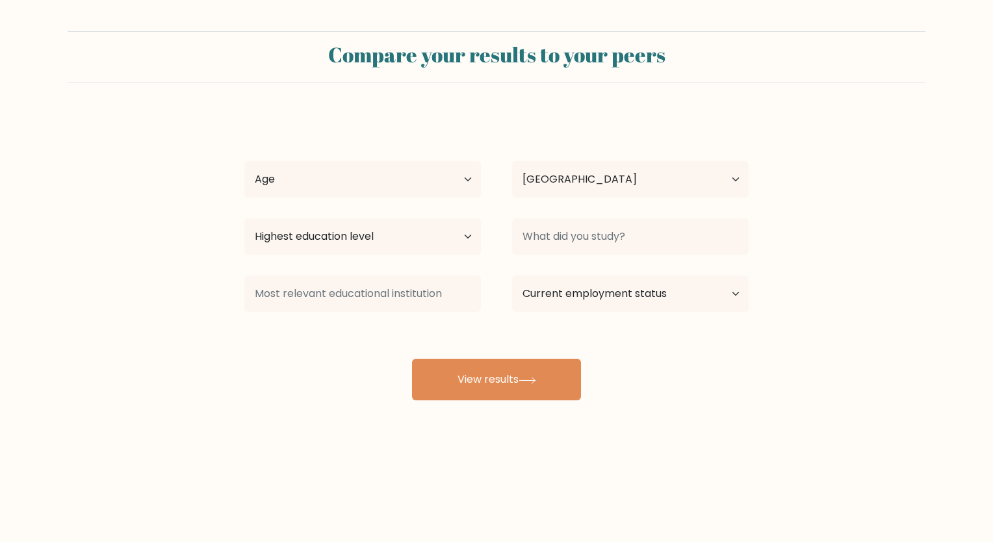
select select "US"
click at [465, 166] on select "Age Under [DEMOGRAPHIC_DATA] [DEMOGRAPHIC_DATA] [DEMOGRAPHIC_DATA] [DEMOGRAPHIC…" at bounding box center [362, 179] width 237 height 36
select select "18_24"
click at [244, 161] on select "Age Under [DEMOGRAPHIC_DATA] [DEMOGRAPHIC_DATA] [DEMOGRAPHIC_DATA] [DEMOGRAPHIC…" at bounding box center [362, 179] width 237 height 36
click at [610, 184] on select "Country [GEOGRAPHIC_DATA] [GEOGRAPHIC_DATA] [GEOGRAPHIC_DATA] [US_STATE] [GEOGR…" at bounding box center [630, 179] width 237 height 36
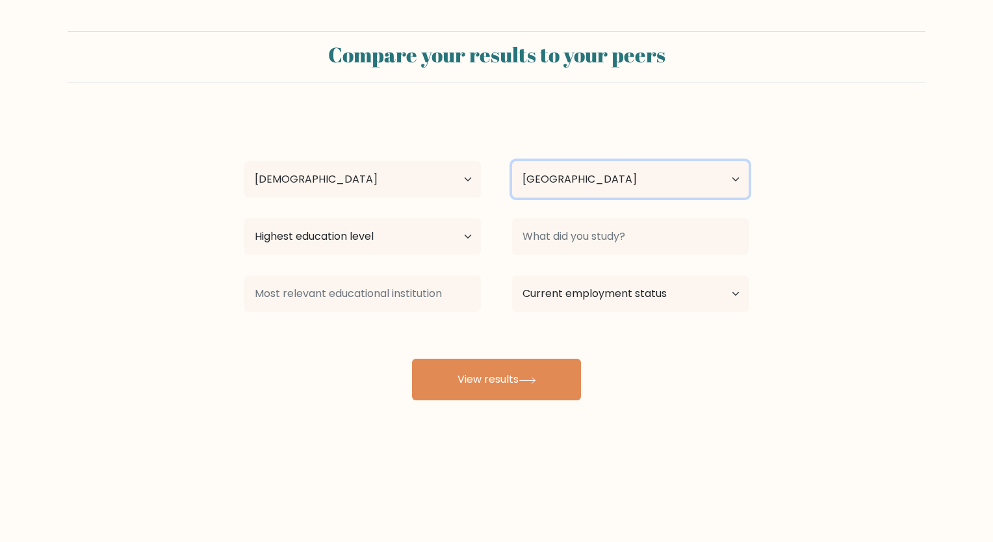
select select "PH"
click at [512, 161] on select "Country [GEOGRAPHIC_DATA] [GEOGRAPHIC_DATA] [GEOGRAPHIC_DATA] [US_STATE] [GEOGR…" at bounding box center [630, 179] width 237 height 36
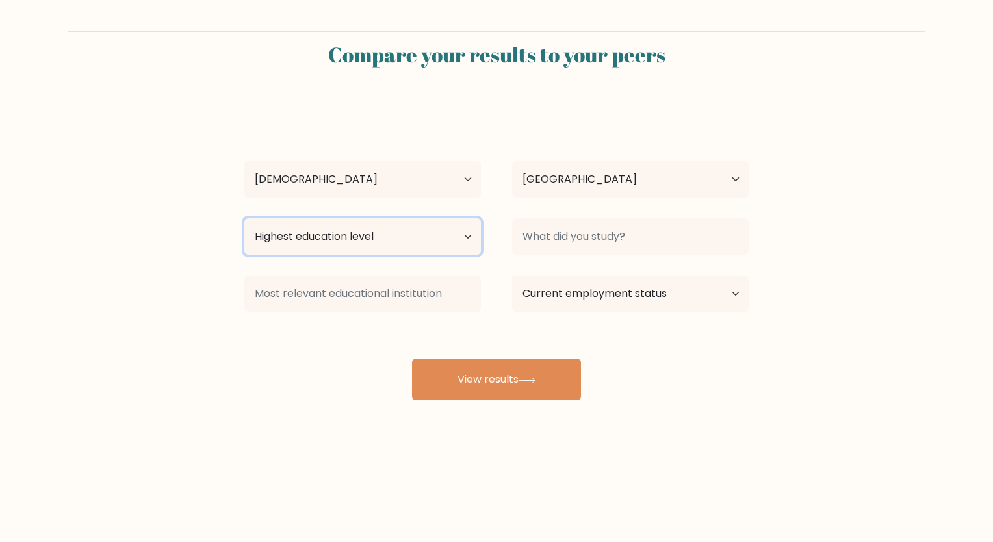
click at [458, 237] on select "Highest education level No schooling Primary Lower Secondary Upper Secondary Oc…" at bounding box center [362, 236] width 237 height 36
select select "bachelors_degree"
click at [244, 218] on select "Highest education level No schooling Primary Lower Secondary Upper Secondary Oc…" at bounding box center [362, 236] width 237 height 36
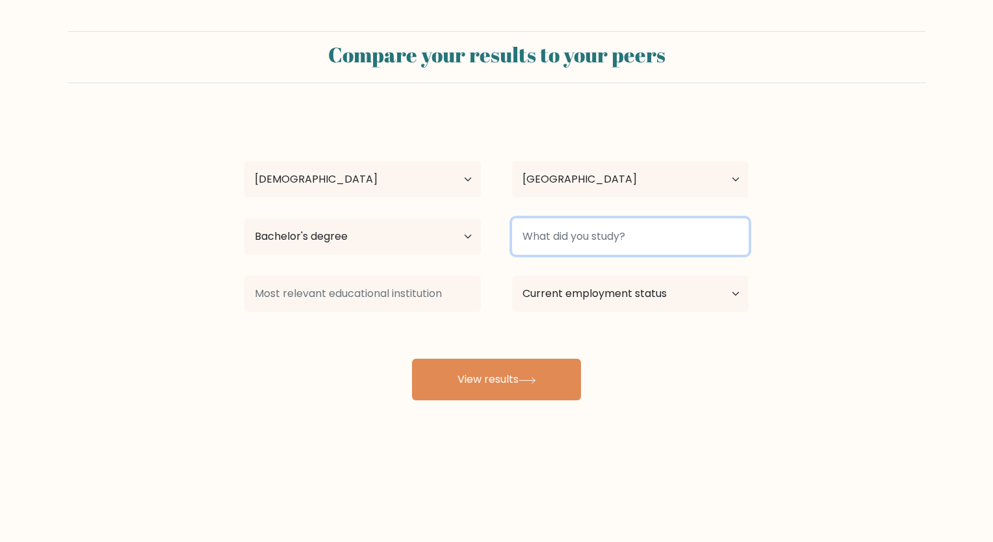
click at [602, 237] on input at bounding box center [630, 236] width 237 height 36
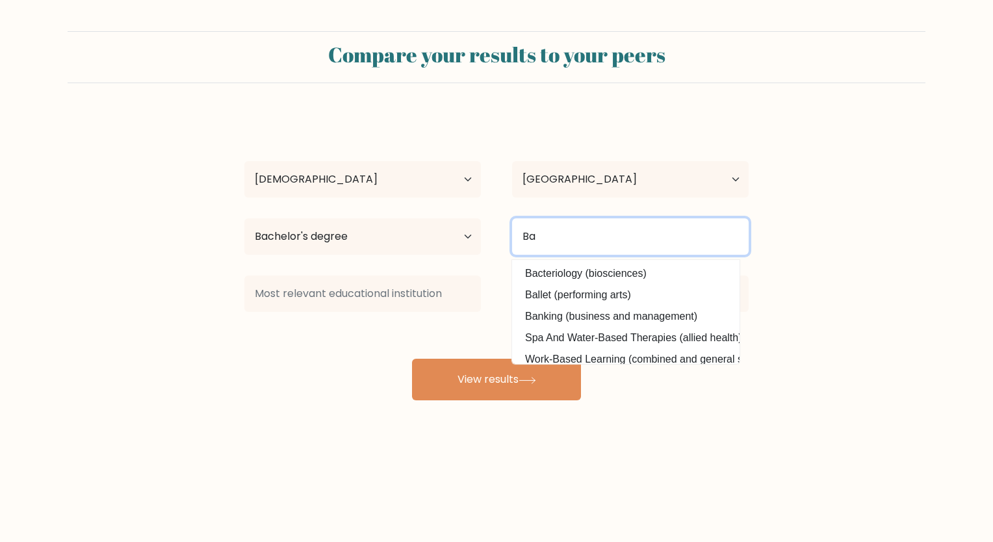
type input "B"
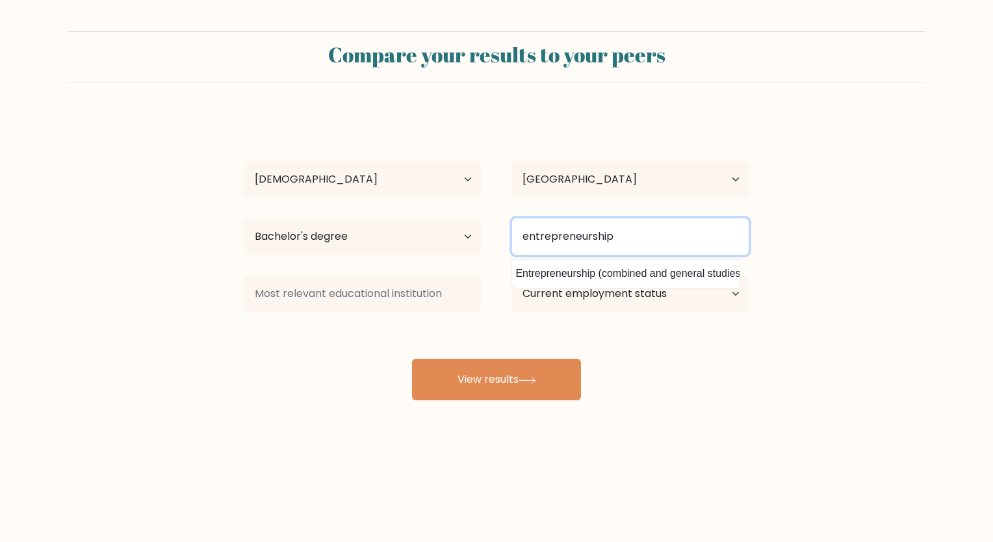
scroll to position [0, 84]
type input "entrepreneurship"
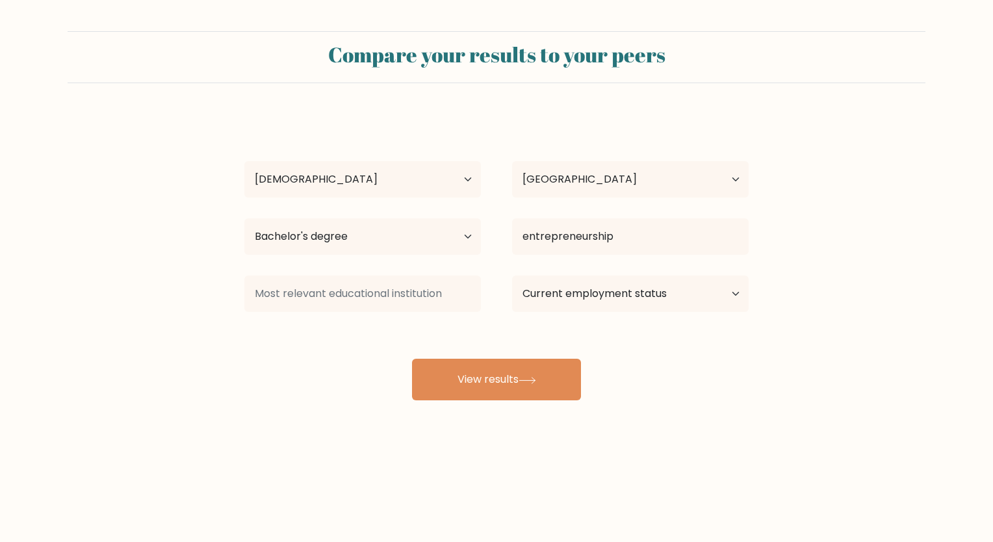
click at [721, 272] on div "Iyah Carmela Pascual Age Under 18 years old 18-24 years old 25-34 years old 35-…" at bounding box center [497, 257] width 520 height 286
click at [676, 300] on select "Current employment status Employed Student Retired Other / prefer not to answer" at bounding box center [630, 293] width 237 height 36
select select "other"
click at [512, 275] on select "Current employment status Employed Student Retired Other / prefer not to answer" at bounding box center [630, 293] width 237 height 36
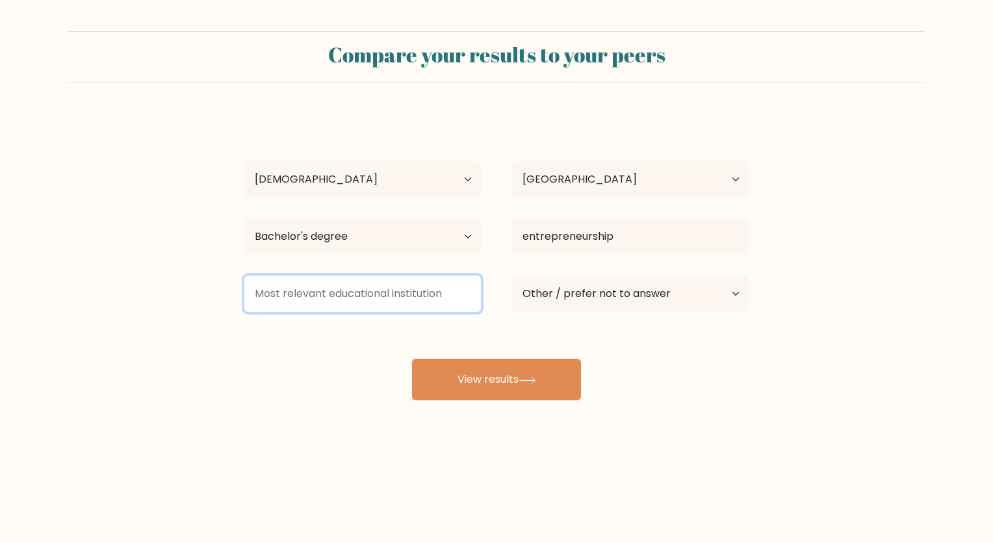
click at [389, 289] on input at bounding box center [362, 293] width 237 height 36
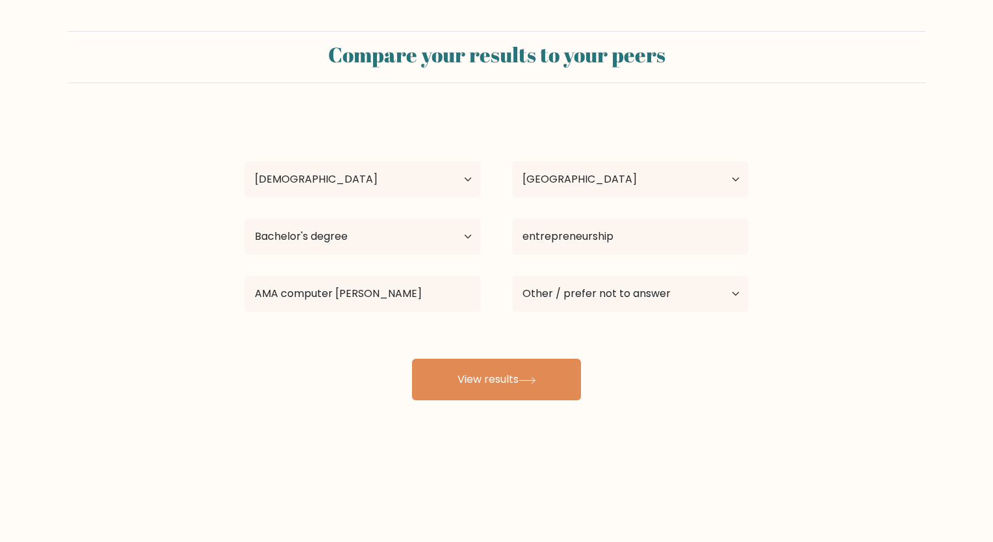
click at [389, 320] on div "Iyah Carmela Pascual Age Under 18 years old 18-24 years old 25-34 years old 35-…" at bounding box center [497, 257] width 520 height 286
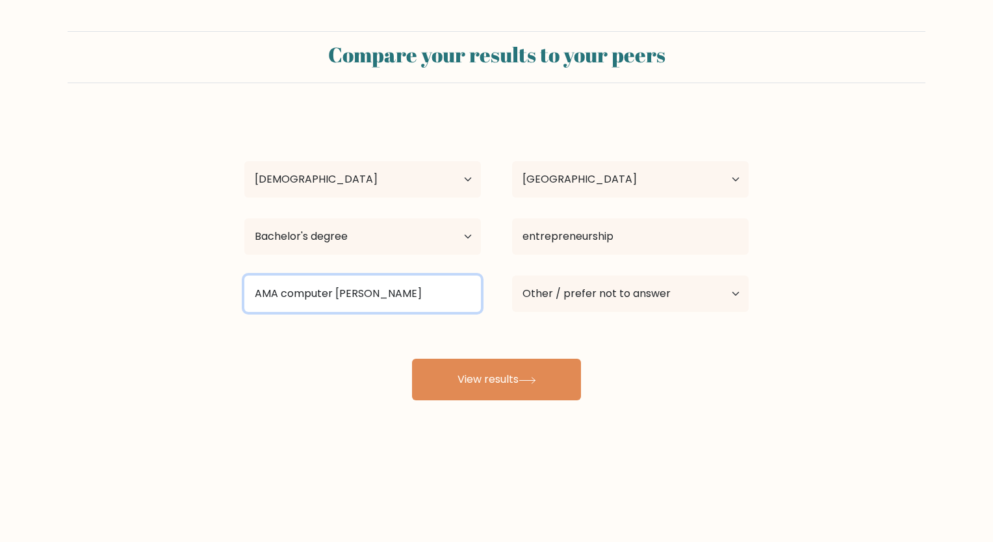
click at [392, 293] on input "AMA computer lear" at bounding box center [362, 293] width 237 height 36
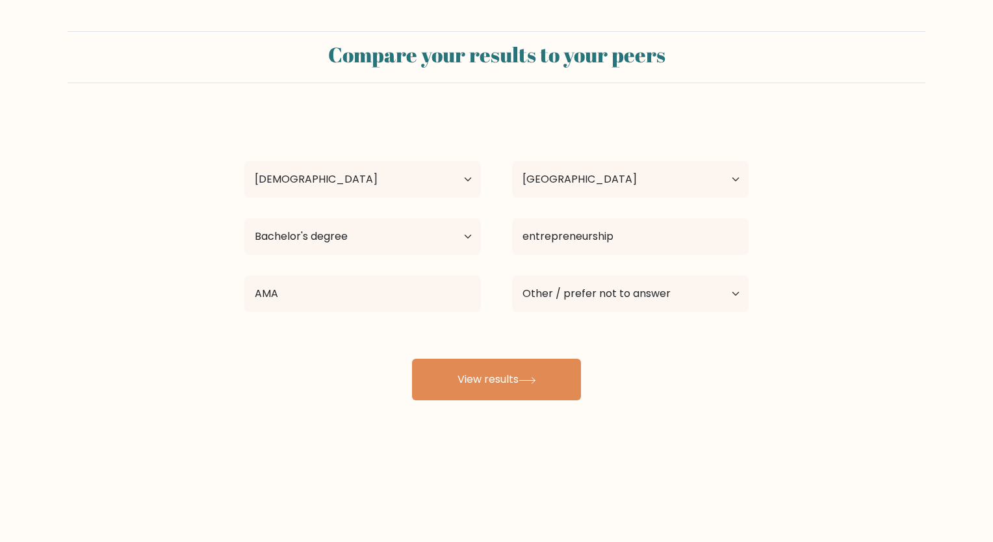
click at [415, 338] on div "Iyah Carmela Pascual Age Under 18 years old 18-24 years old 25-34 years old 35-…" at bounding box center [497, 257] width 520 height 286
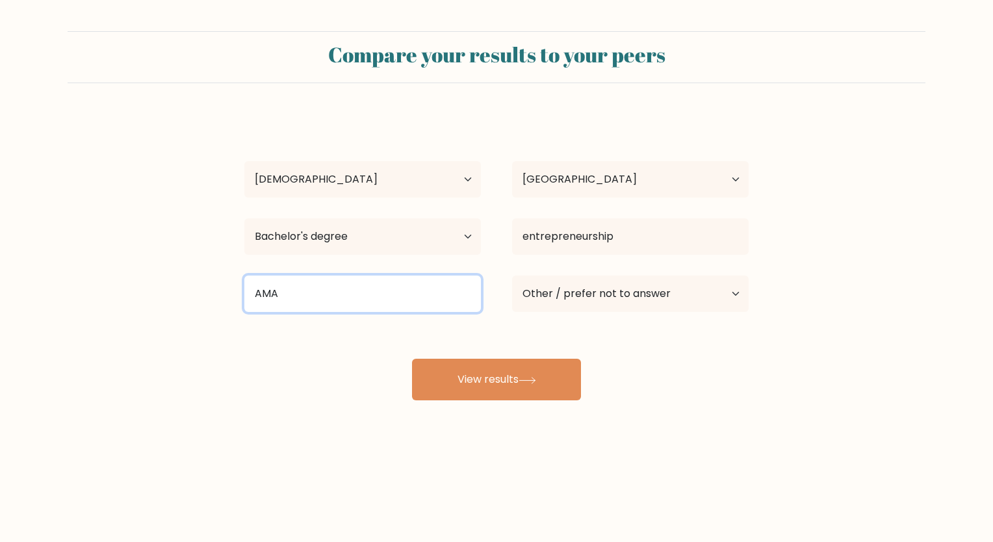
click at [412, 287] on input "AMA" at bounding box center [362, 293] width 237 height 36
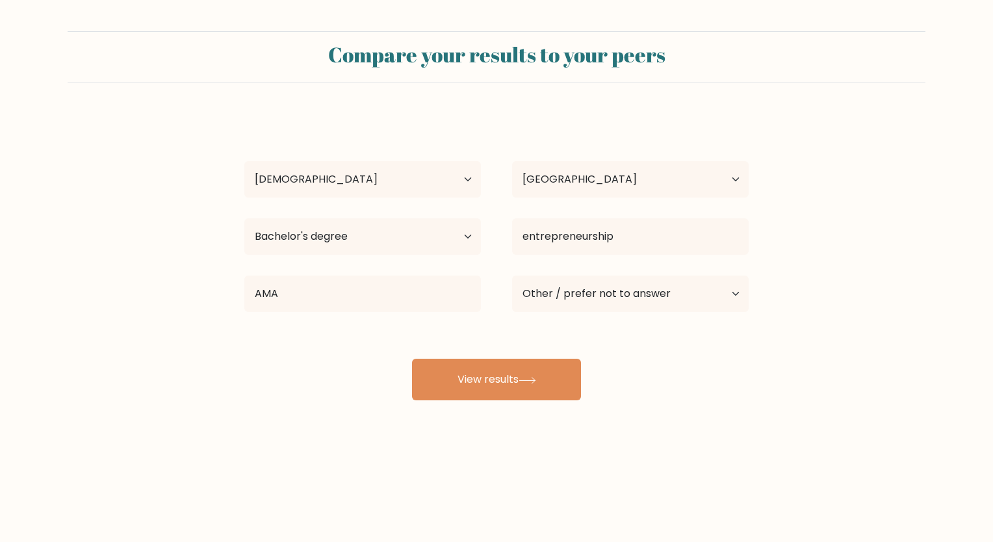
click at [370, 328] on div "Iyah Carmela Pascual Age Under 18 years old 18-24 years old 25-34 years old 35-…" at bounding box center [497, 257] width 520 height 286
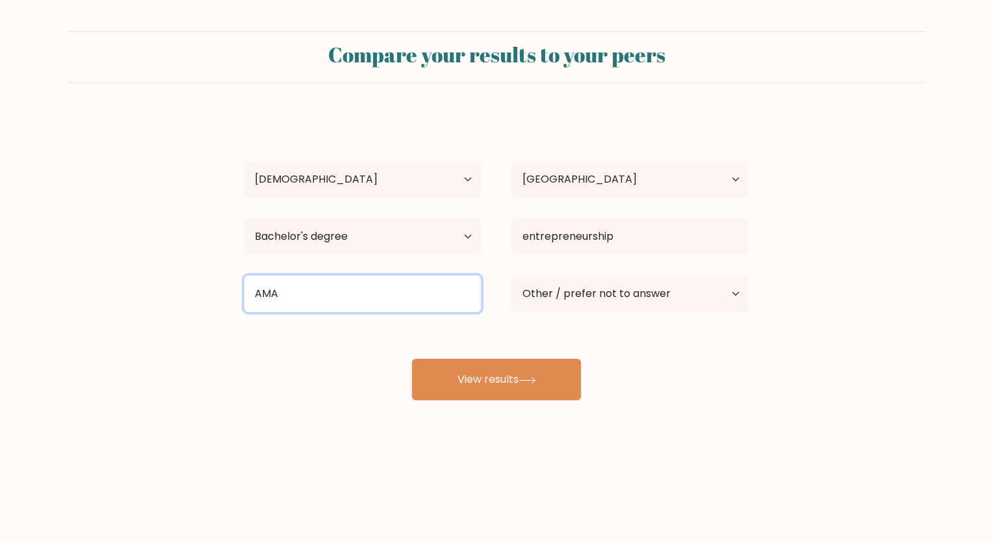
click at [402, 291] on input "AMA" at bounding box center [362, 293] width 237 height 36
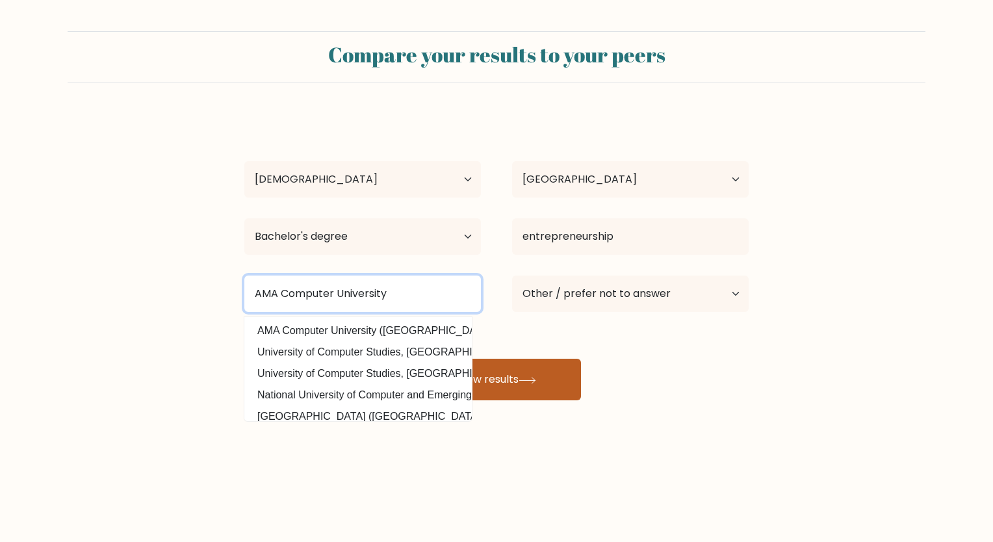
type input "AMA Computer University"
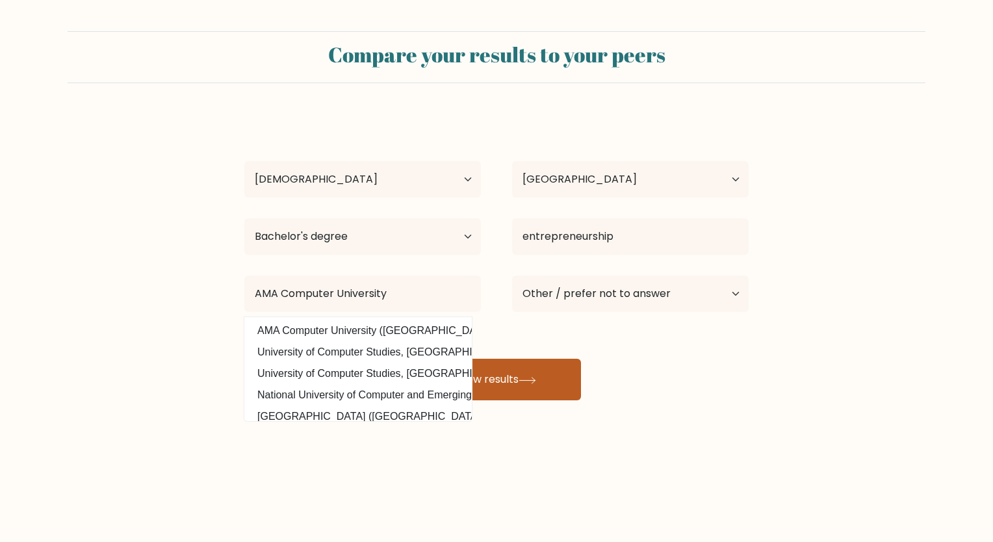
click at [533, 389] on button "View results" at bounding box center [496, 380] width 169 height 42
